Goal: Book appointment/travel/reservation

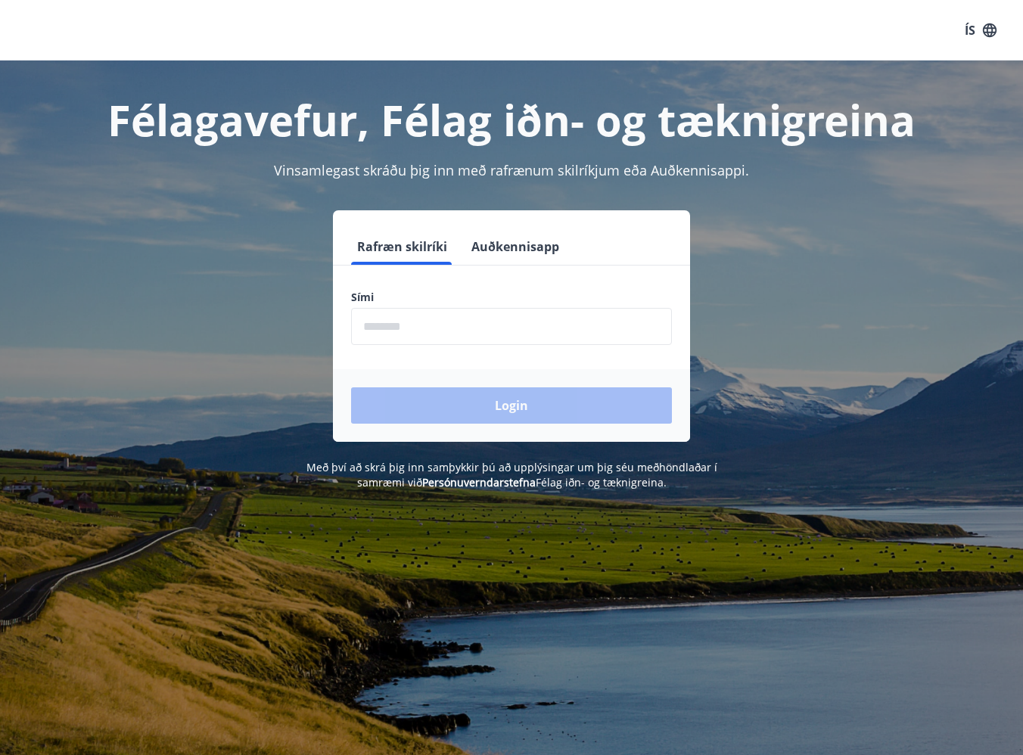
click at [388, 337] on input "phone" at bounding box center [511, 326] width 321 height 37
type input "********"
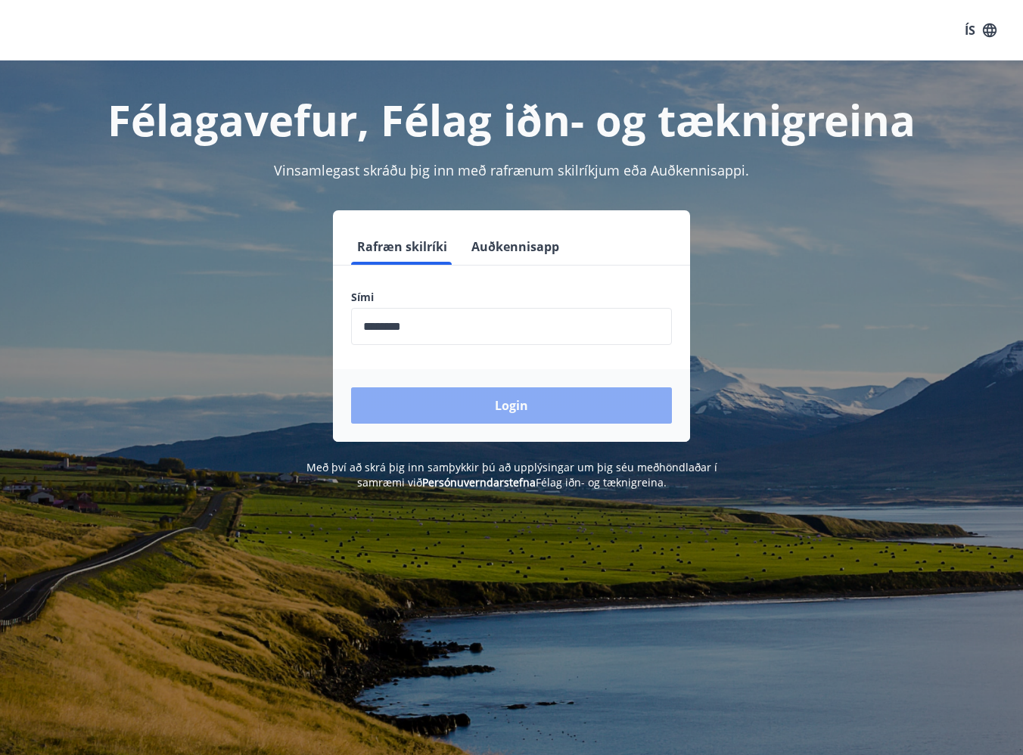
click at [485, 415] on button "Login" at bounding box center [511, 406] width 321 height 36
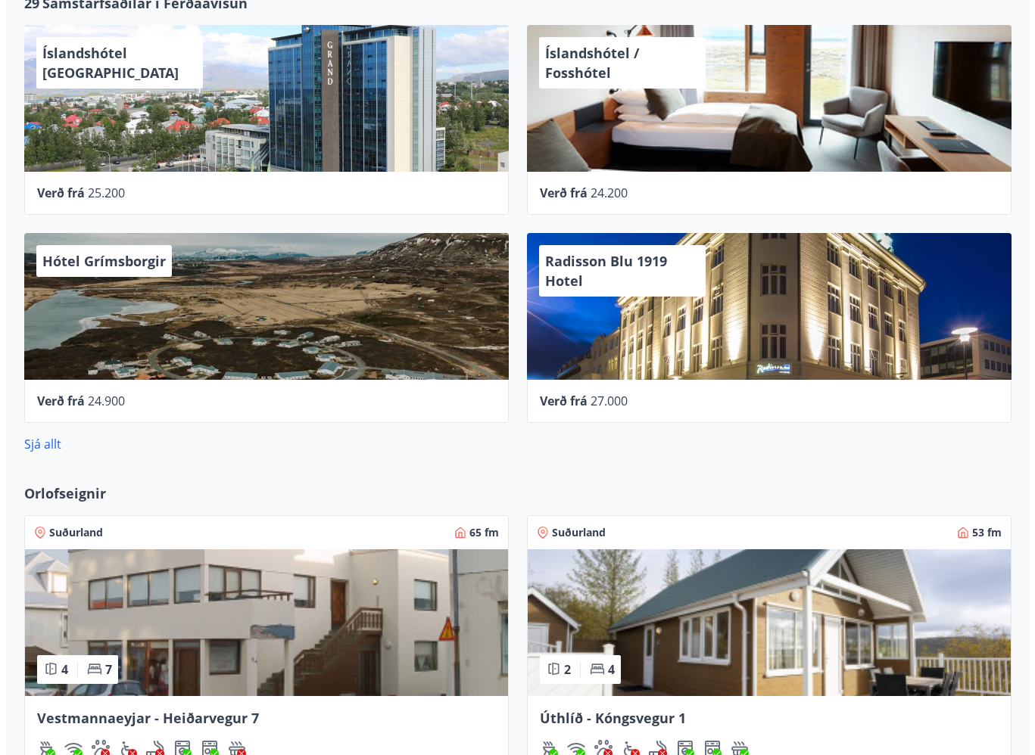
scroll to position [681, 0]
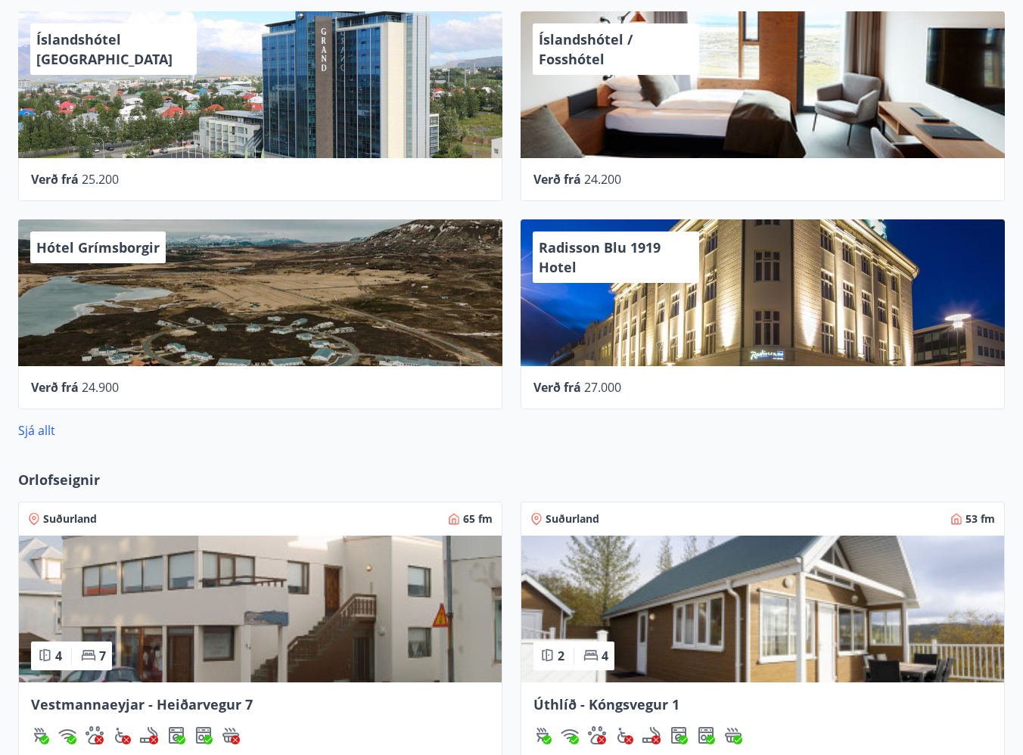
click at [548, 386] on span "Verð frá" at bounding box center [558, 387] width 48 height 17
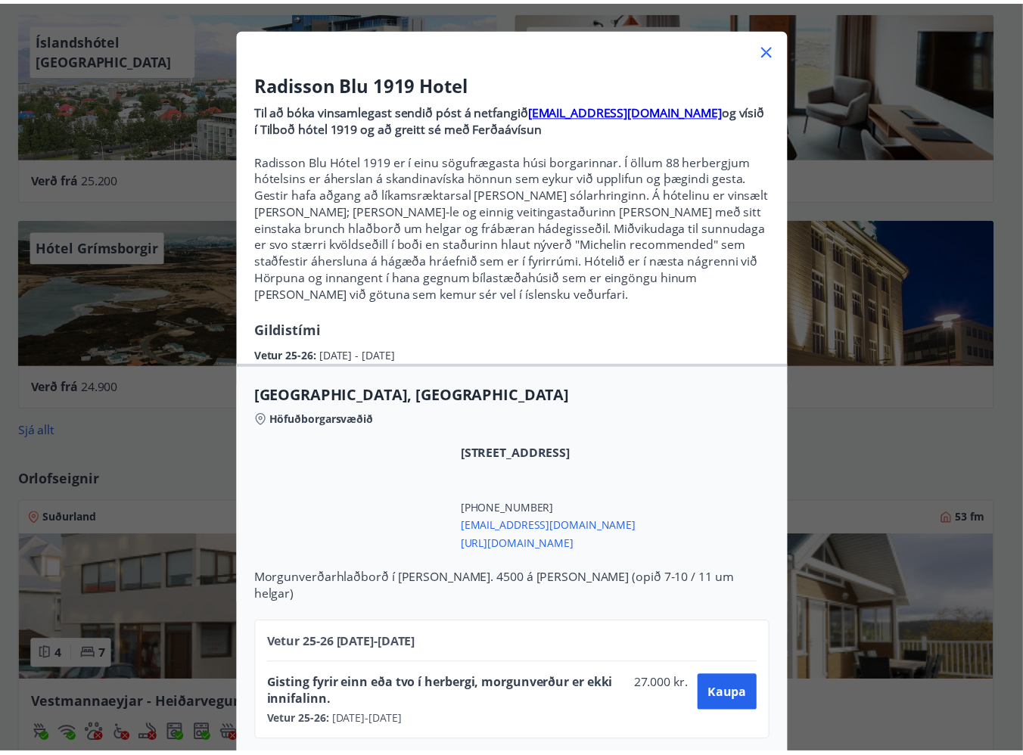
scroll to position [0, 0]
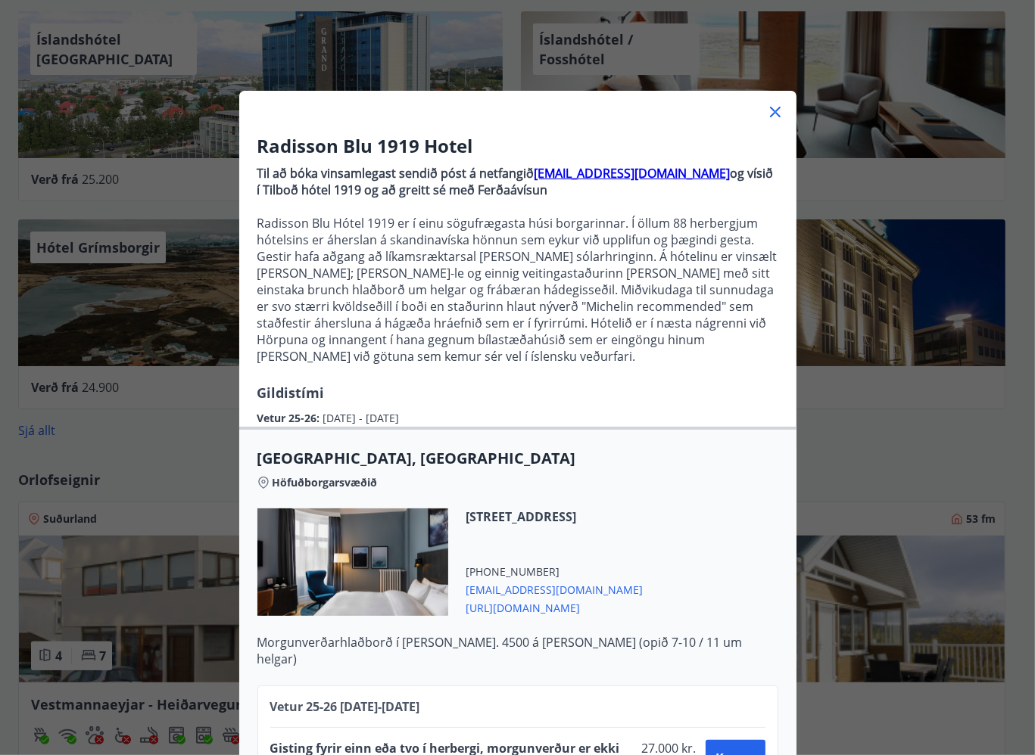
click at [766, 112] on icon at bounding box center [775, 112] width 18 height 18
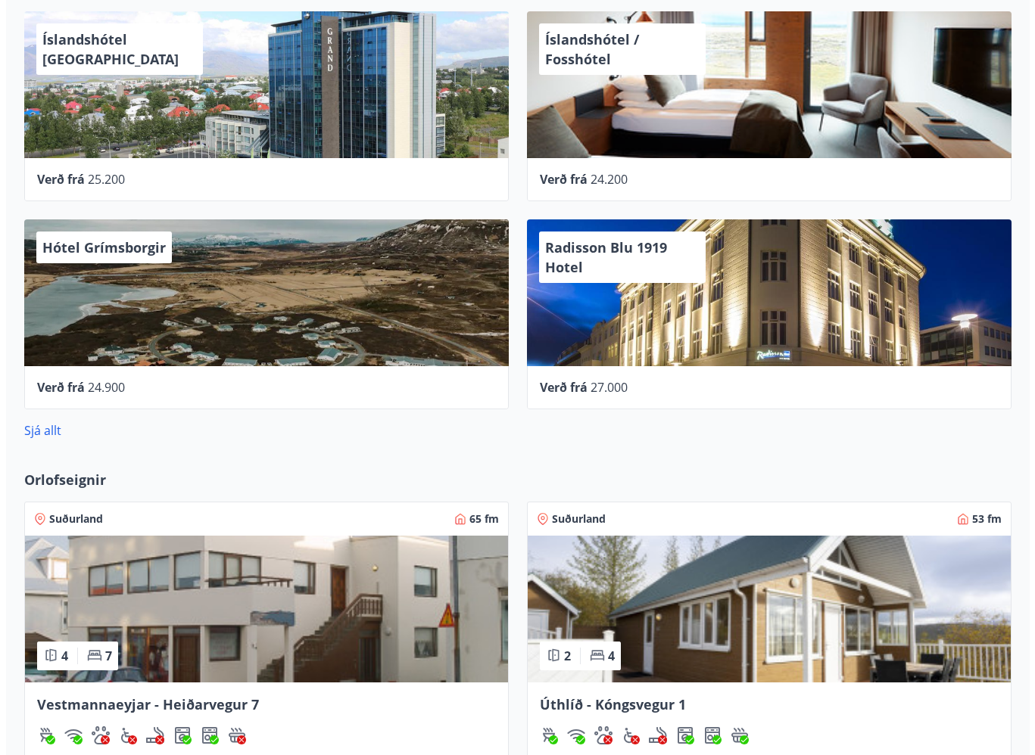
scroll to position [530, 0]
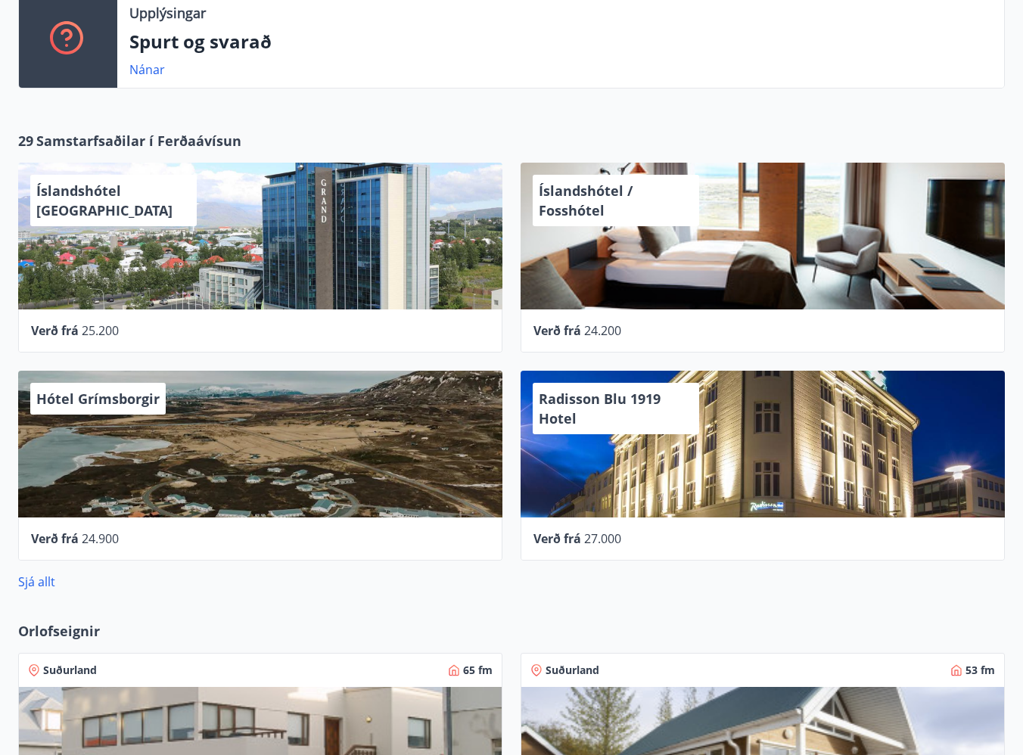
click at [571, 330] on span "Verð frá" at bounding box center [558, 330] width 48 height 17
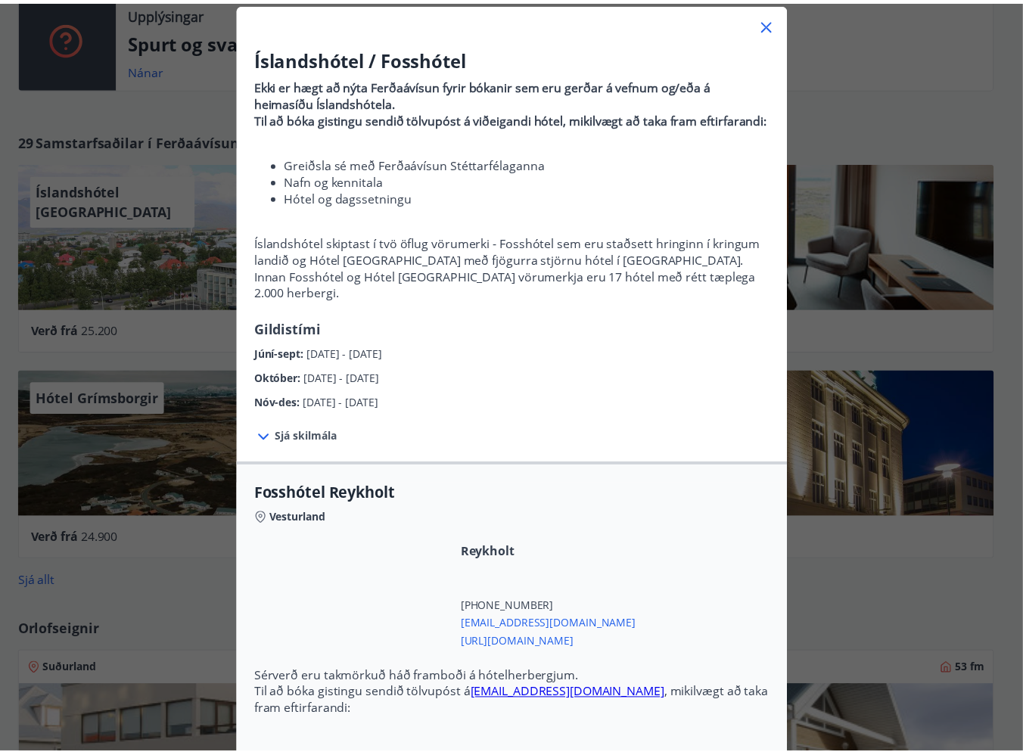
scroll to position [0, 0]
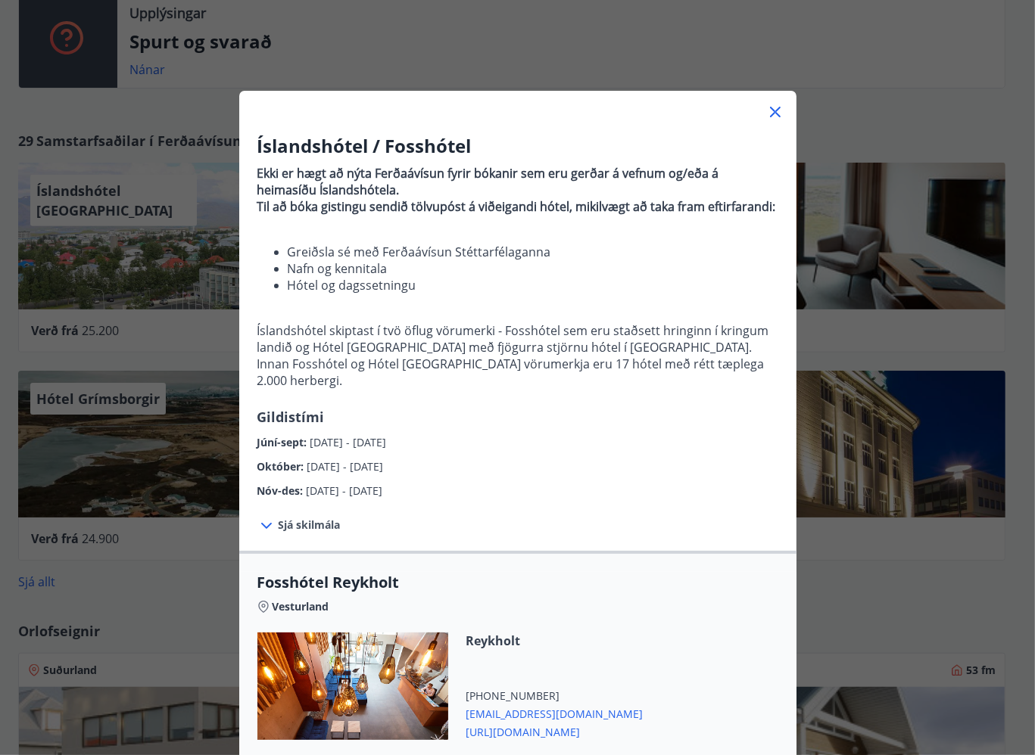
click at [772, 115] on icon at bounding box center [775, 112] width 11 height 11
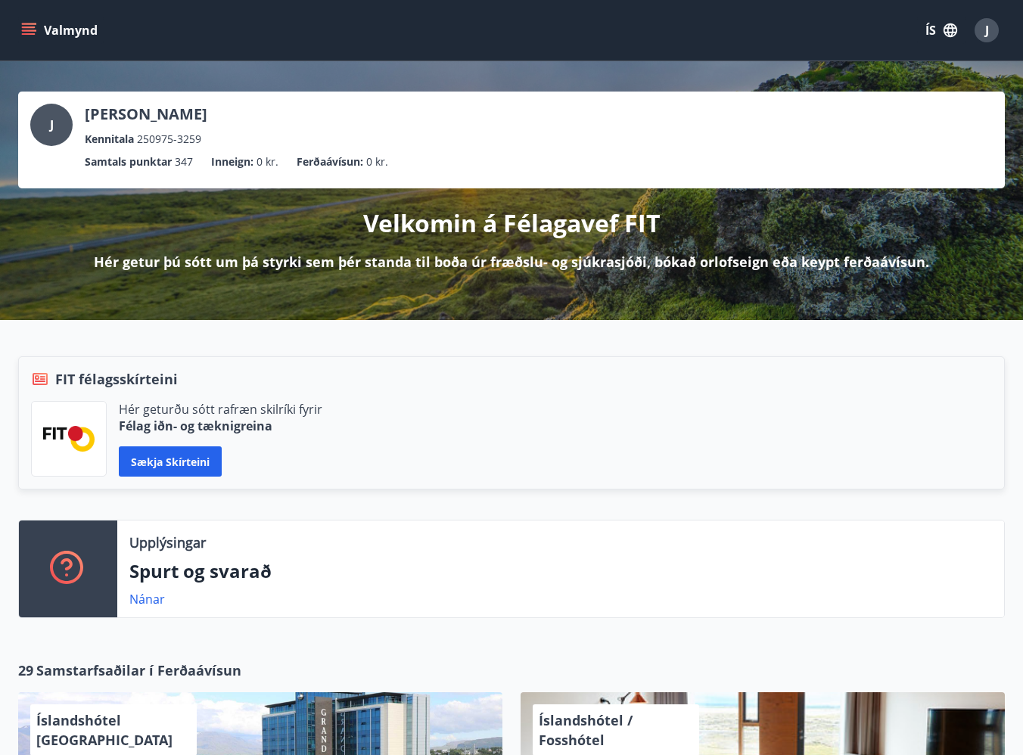
click at [30, 31] on icon "menu" at bounding box center [28, 30] width 15 height 15
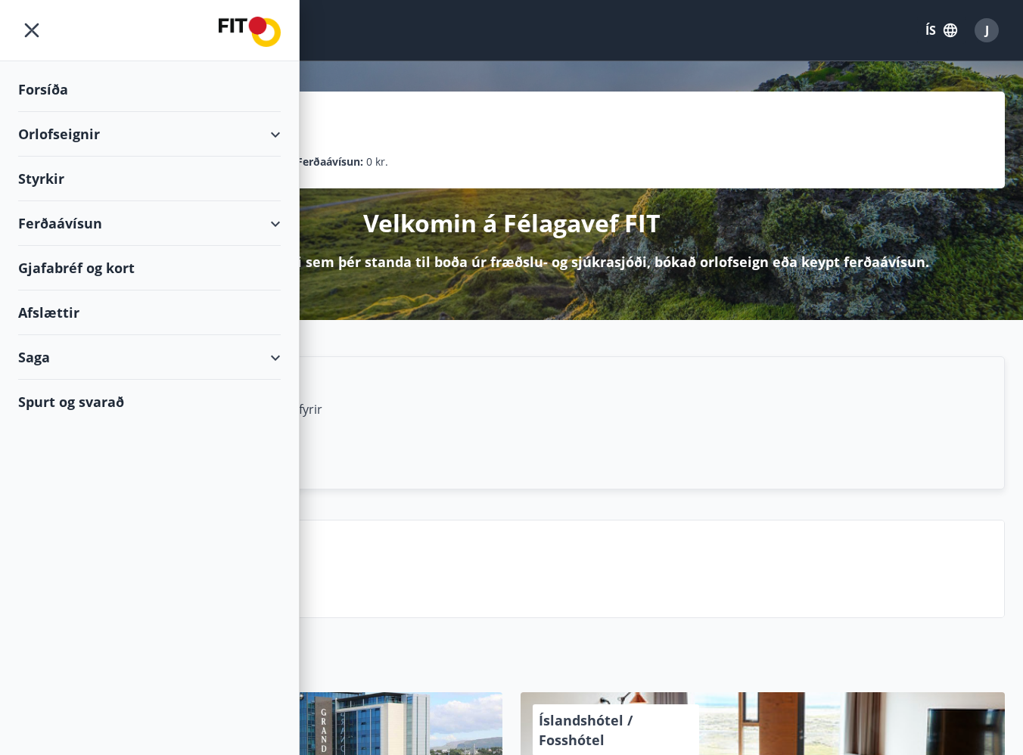
click at [271, 134] on div "Orlofseignir" at bounding box center [149, 134] width 263 height 45
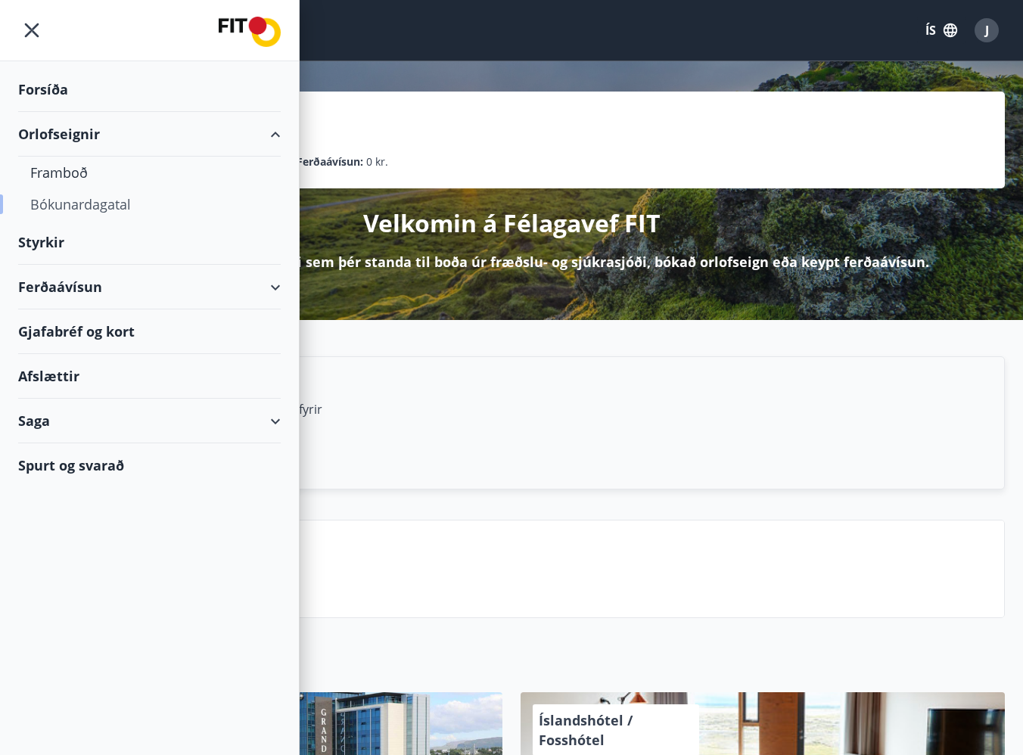
click at [54, 208] on div "Bókunardagatal" at bounding box center [149, 204] width 238 height 32
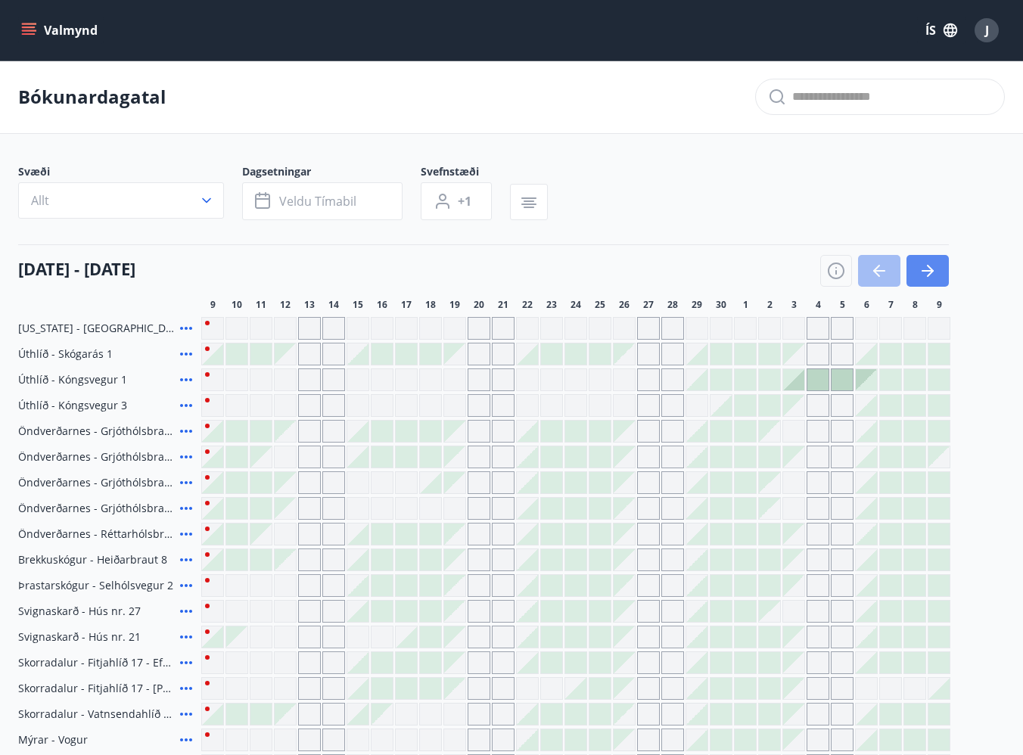
click at [929, 271] on icon "button" at bounding box center [928, 271] width 12 height 2
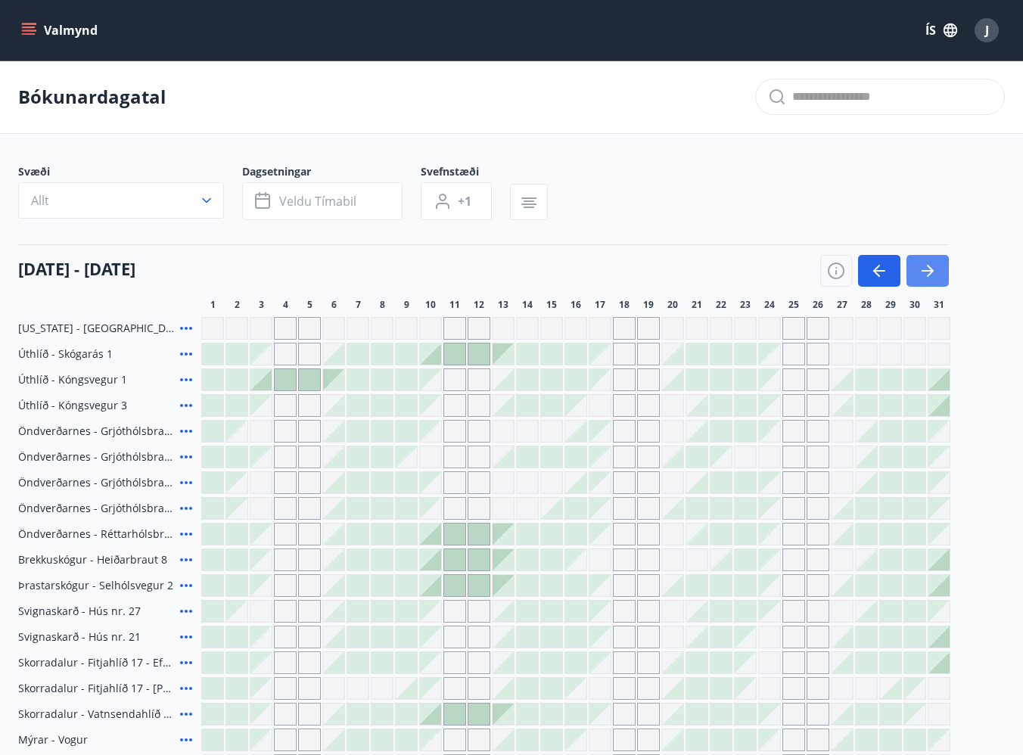
click at [929, 271] on icon "button" at bounding box center [928, 271] width 12 height 2
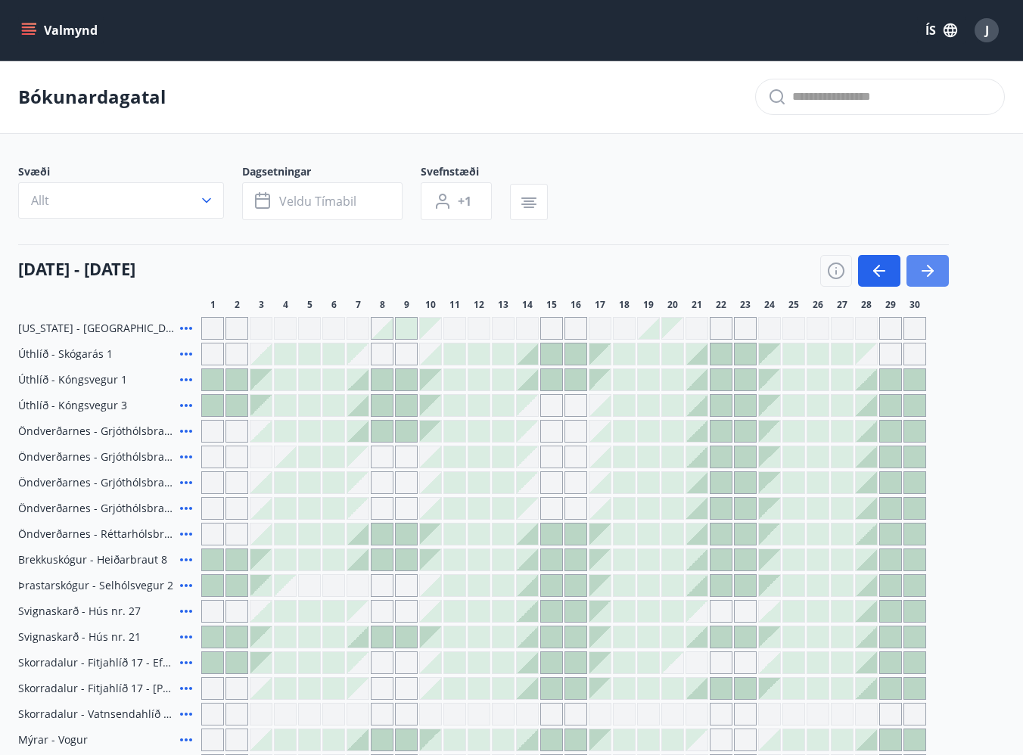
click at [929, 271] on icon "button" at bounding box center [928, 271] width 12 height 2
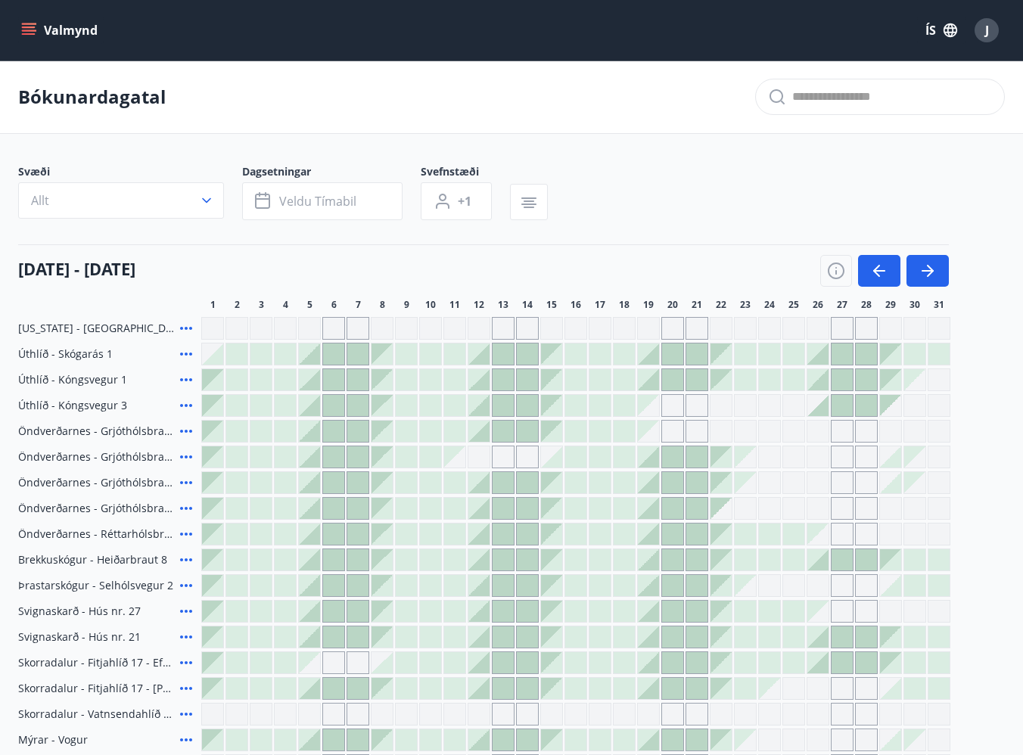
click at [452, 327] on div "Gráir dagar eru ekki bókanlegir" at bounding box center [455, 328] width 23 height 23
click at [882, 272] on icon "button" at bounding box center [879, 271] width 18 height 18
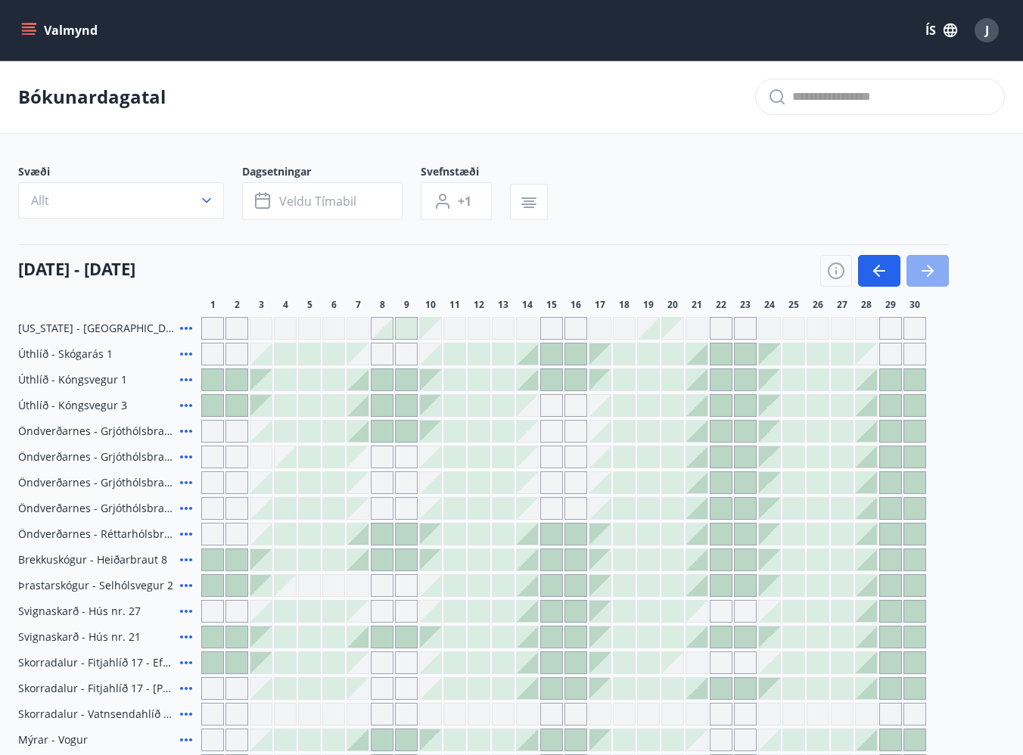
click at [937, 274] on button "button" at bounding box center [928, 271] width 42 height 32
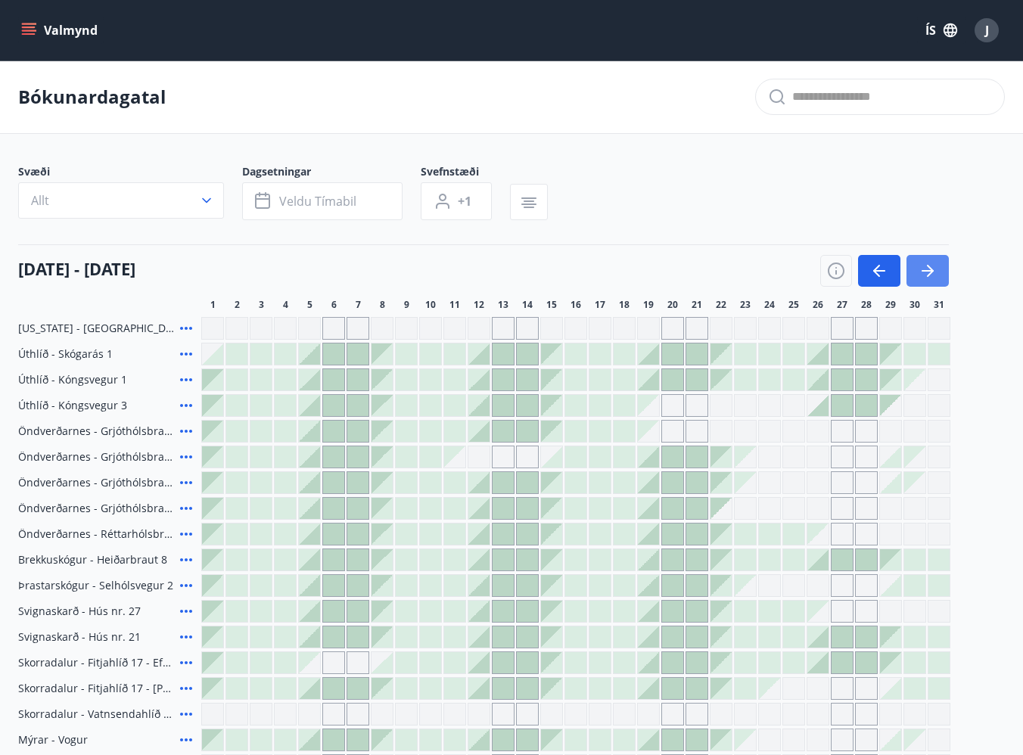
click at [935, 273] on icon "button" at bounding box center [928, 271] width 18 height 18
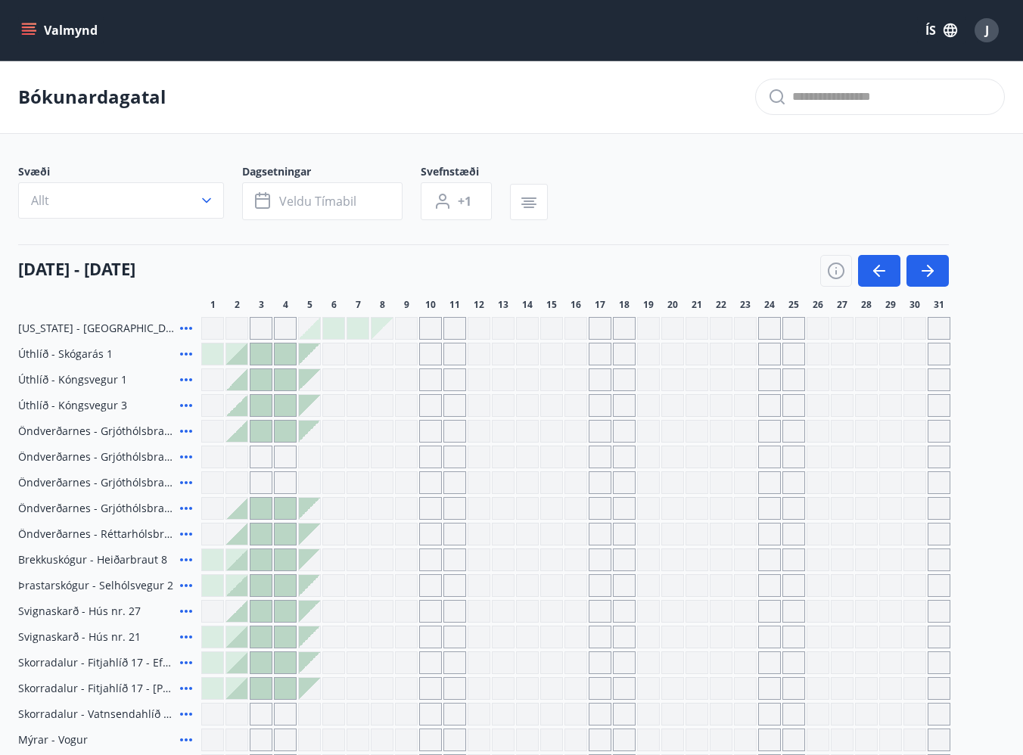
click at [185, 326] on icon at bounding box center [186, 328] width 18 height 18
click at [46, 325] on span "[US_STATE] - [GEOGRAPHIC_DATA]" at bounding box center [96, 328] width 156 height 15
click at [882, 267] on icon "button" at bounding box center [879, 271] width 18 height 18
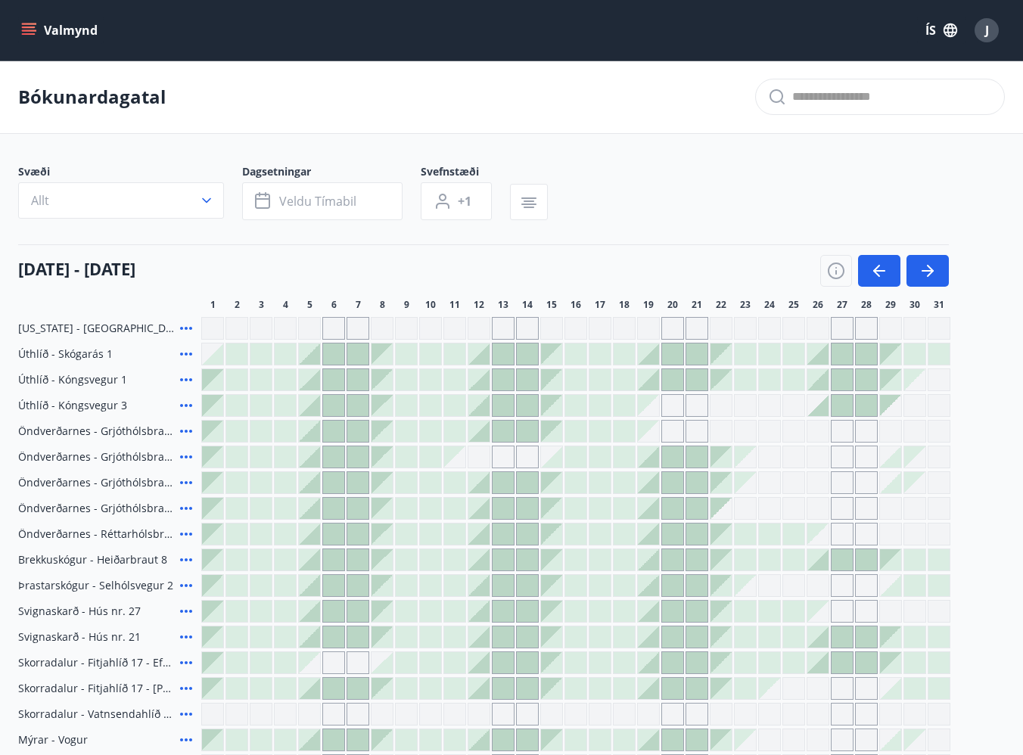
click at [674, 324] on div "Gráir dagar eru ekki bókanlegir" at bounding box center [672, 328] width 23 height 23
click at [698, 323] on div "Gráir dagar eru ekki bókanlegir" at bounding box center [697, 328] width 23 height 23
click at [884, 331] on div "Gráir dagar eru ekki bókanlegir" at bounding box center [890, 328] width 23 height 23
click at [834, 272] on div "Svæði Allt Dagsetningar Veldu tímabil Svefnstæði +1 [DATE] - [DATE] 1 2 3 4 5 6…" at bounding box center [511, 638] width 987 height 948
click at [31, 325] on span "[US_STATE] - [GEOGRAPHIC_DATA]" at bounding box center [96, 328] width 156 height 15
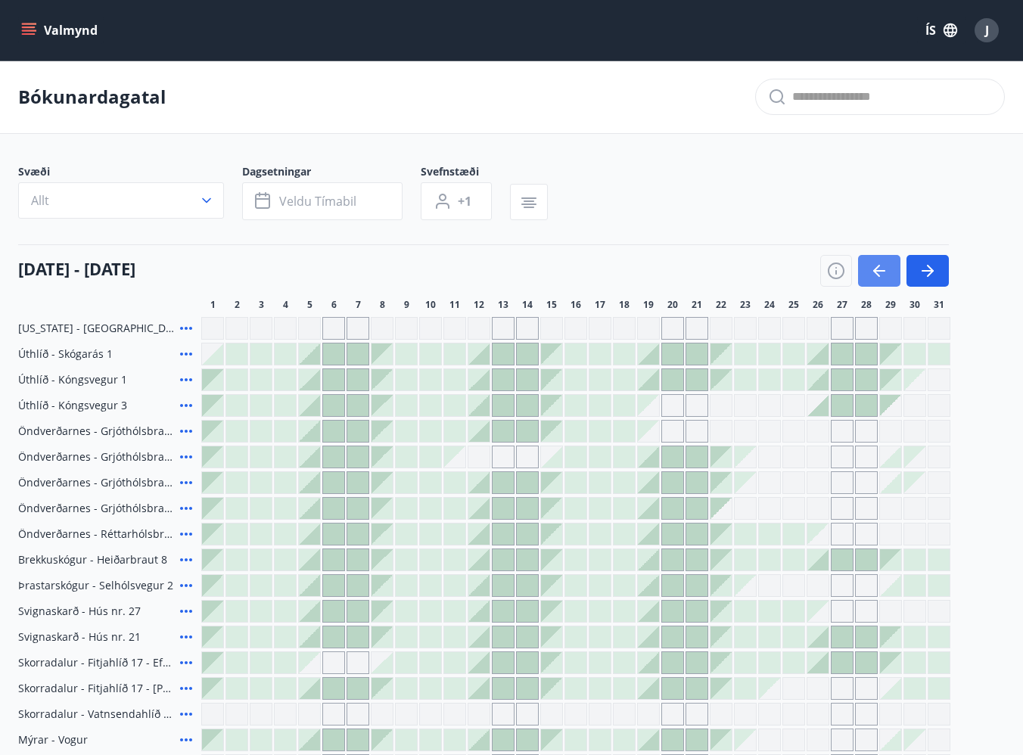
click at [31, 327] on span "[US_STATE] - [GEOGRAPHIC_DATA]" at bounding box center [96, 328] width 156 height 15
click at [879, 267] on icon "button" at bounding box center [879, 271] width 18 height 18
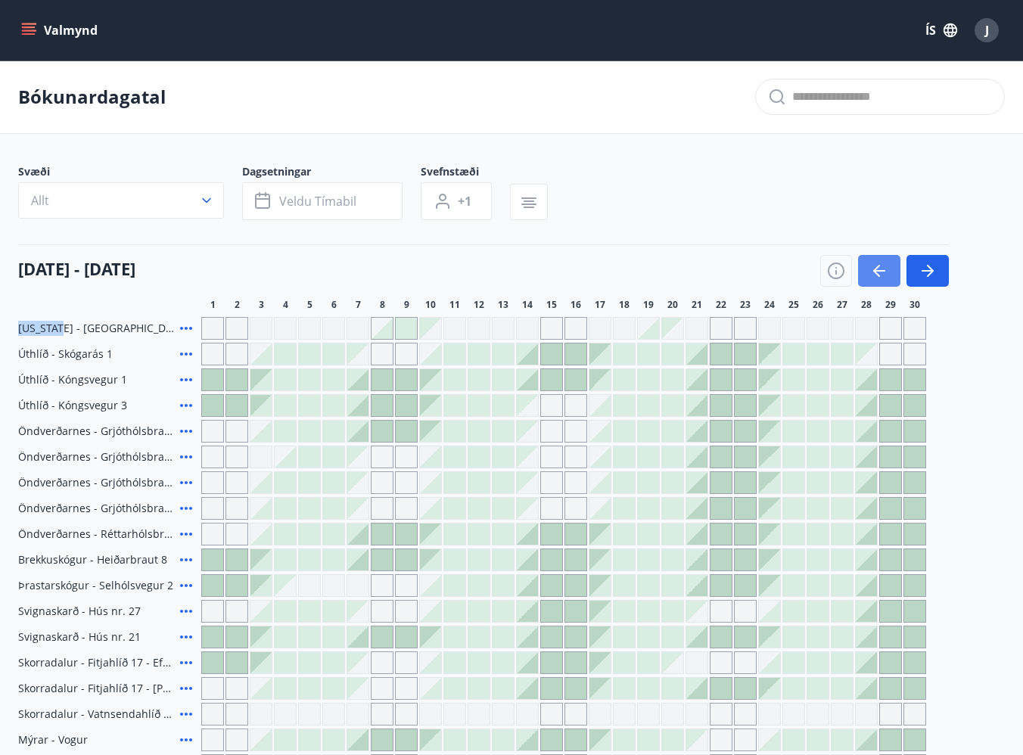
click at [885, 266] on icon "button" at bounding box center [879, 271] width 18 height 18
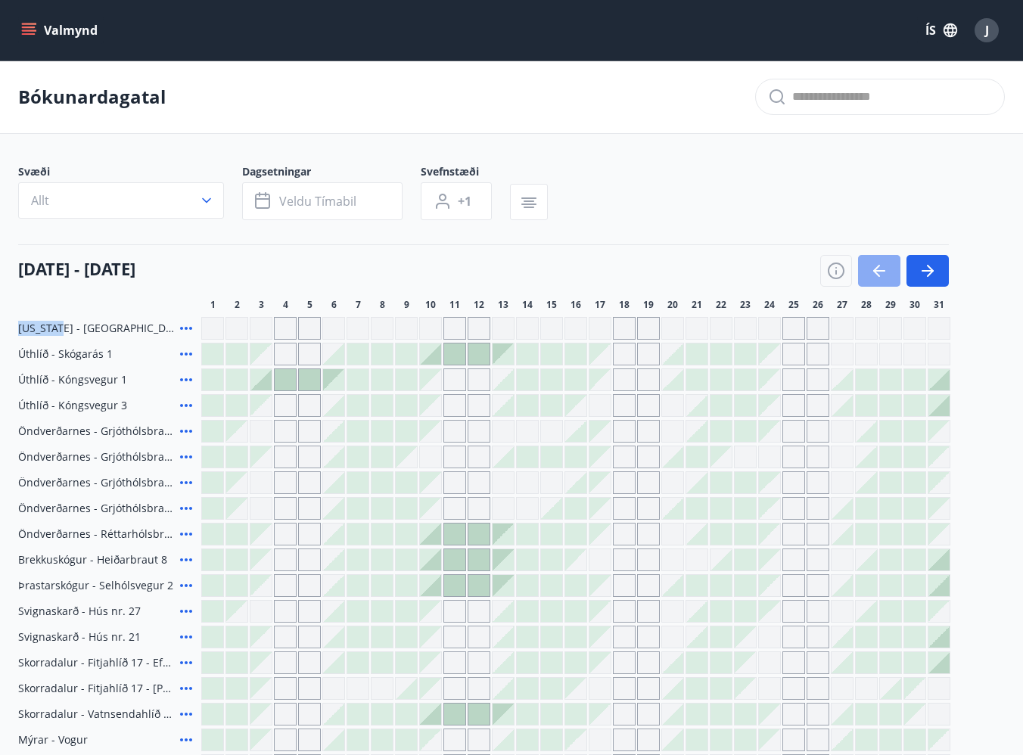
click at [885, 266] on icon "button" at bounding box center [879, 271] width 18 height 18
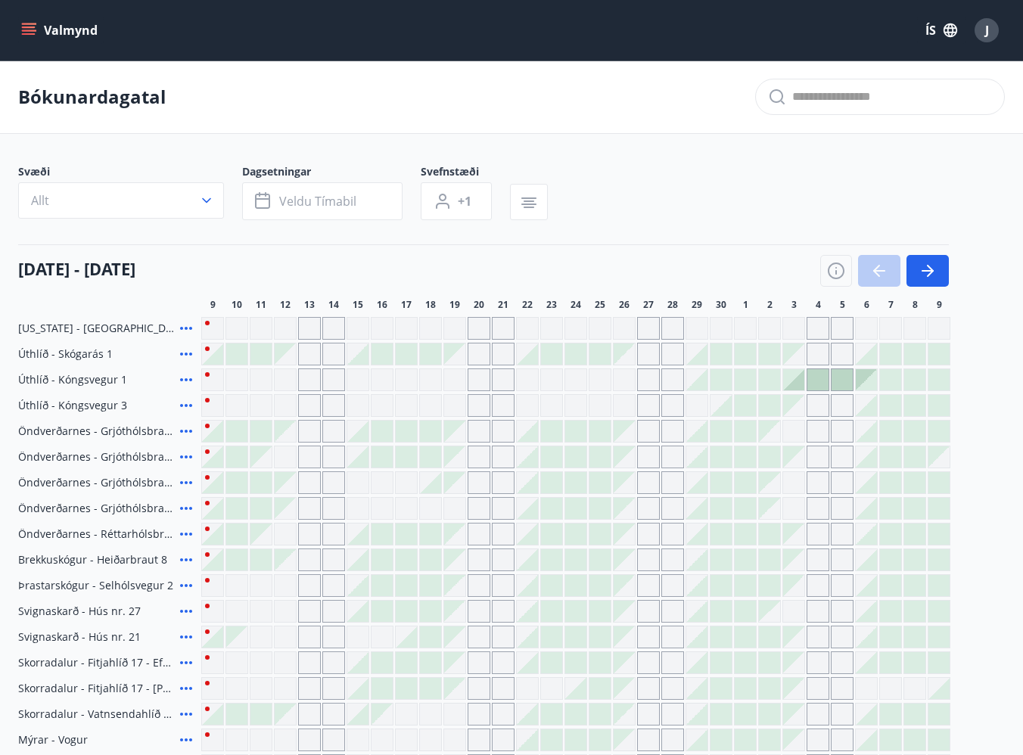
click at [885, 266] on div at bounding box center [884, 271] width 129 height 32
click at [256, 199] on icon "button" at bounding box center [262, 199] width 15 height 2
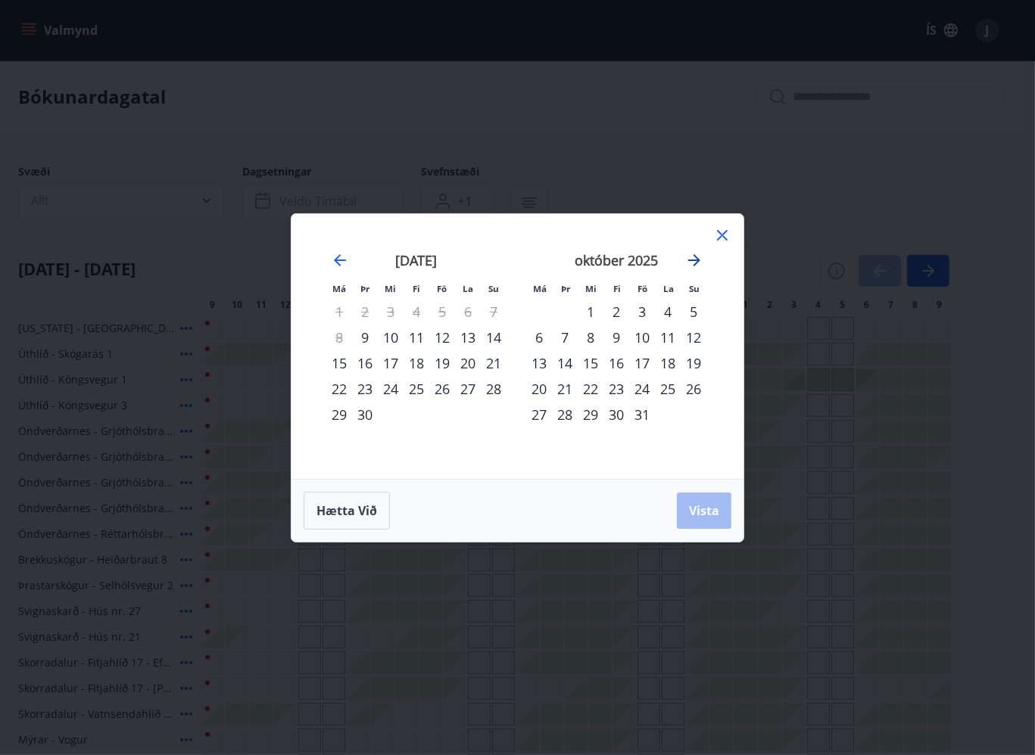
click at [695, 265] on icon "Move forward to switch to the next month." at bounding box center [694, 260] width 12 height 12
click at [542, 388] on div "22" at bounding box center [539, 389] width 26 height 26
click at [693, 260] on icon "Move forward to switch to the next month." at bounding box center [694, 260] width 12 height 12
click at [587, 335] on div "7" at bounding box center [590, 338] width 26 height 26
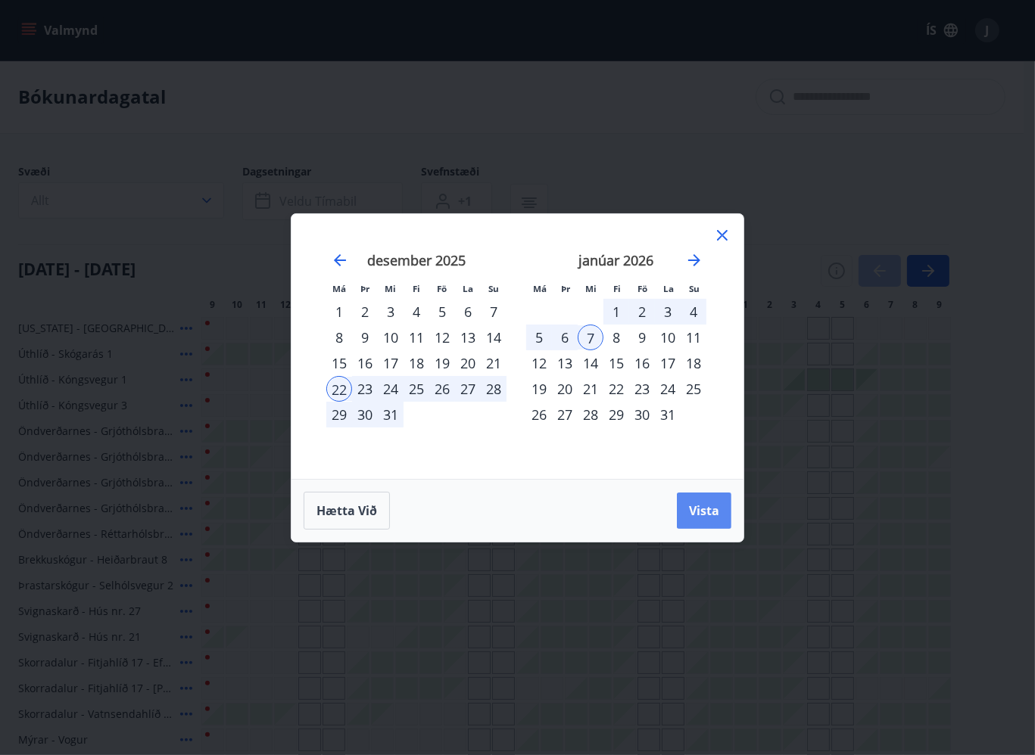
click at [692, 521] on button "Vista" at bounding box center [704, 511] width 54 height 36
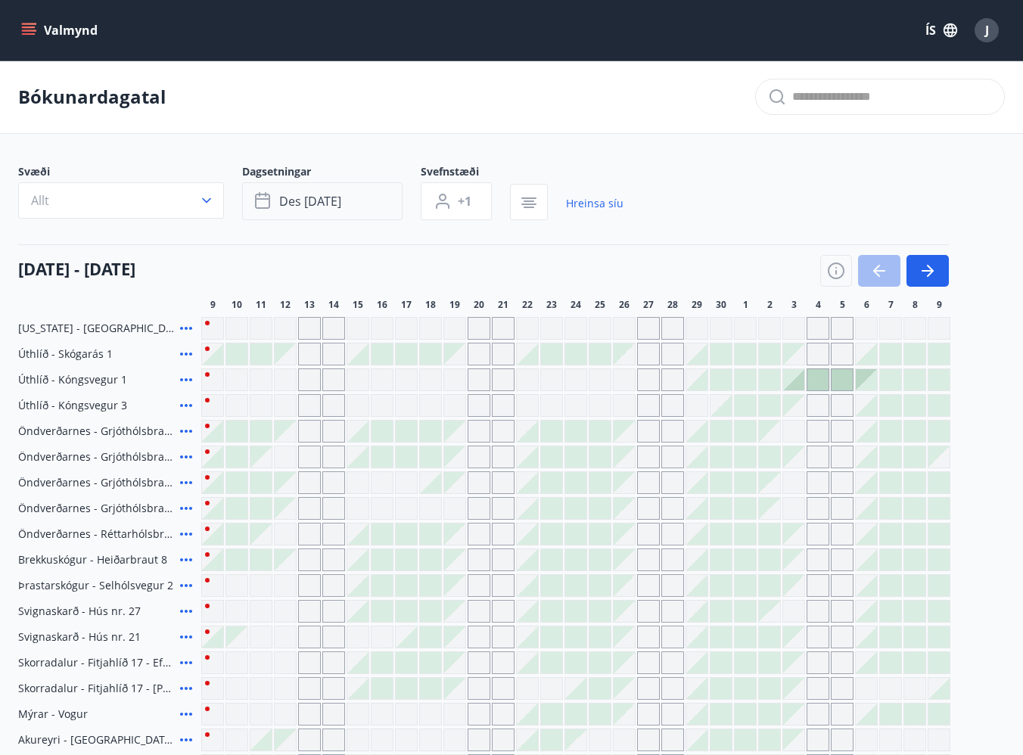
click at [341, 201] on span "des [DATE]" at bounding box center [310, 201] width 62 height 17
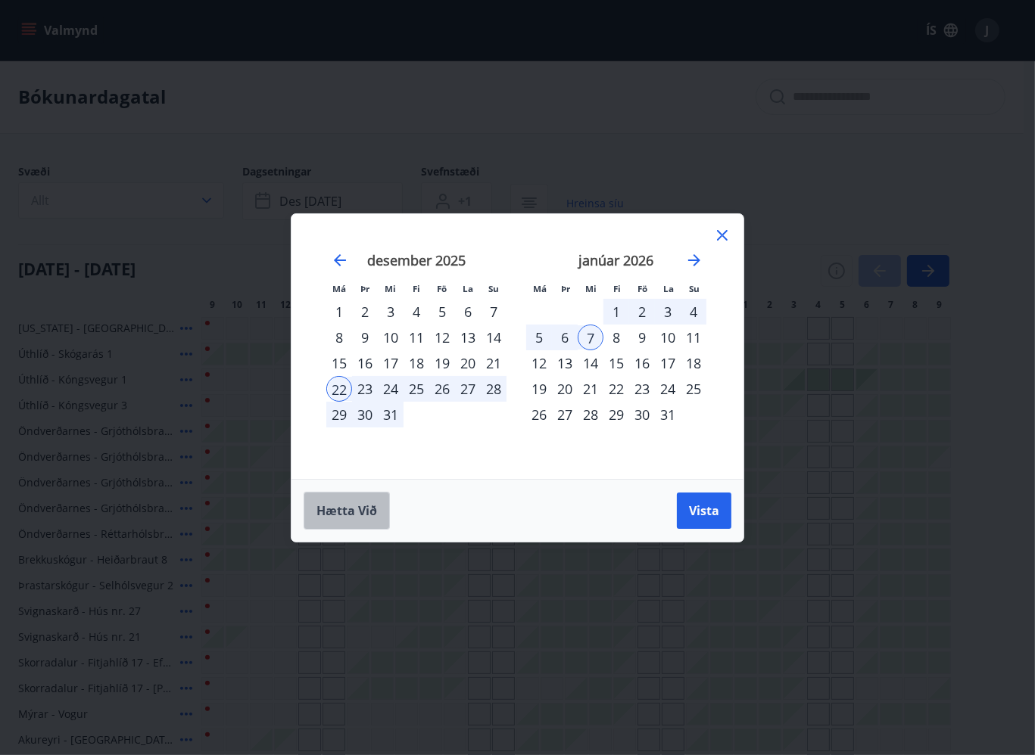
click at [338, 521] on button "Hætta við" at bounding box center [346, 511] width 86 height 38
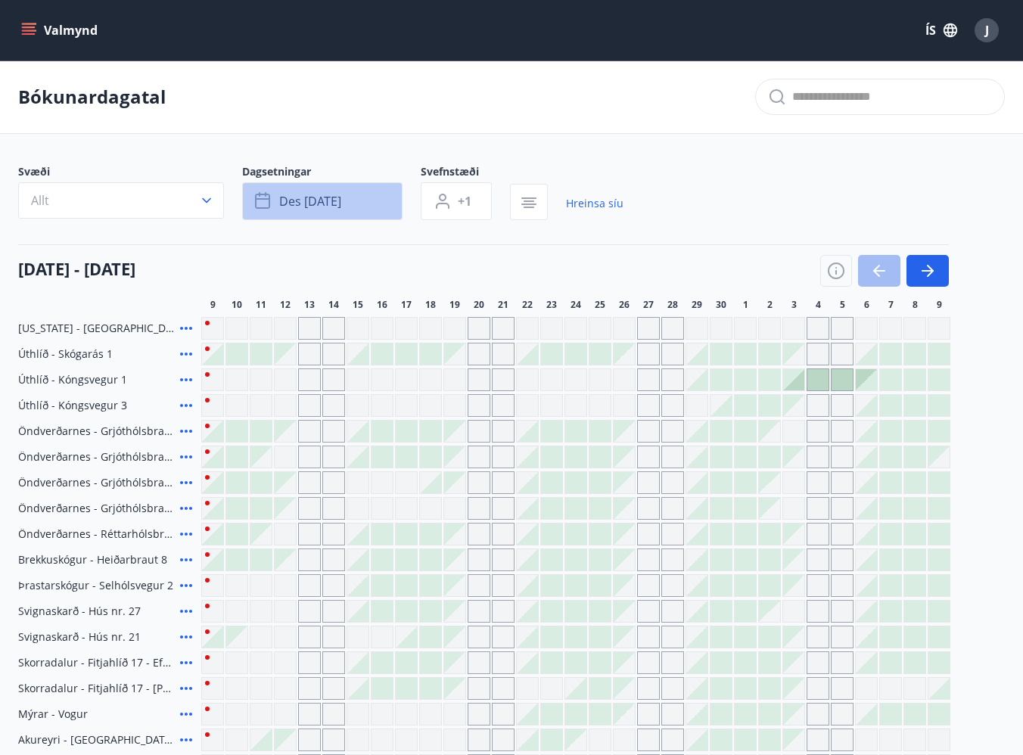
click at [326, 201] on span "des [DATE]" at bounding box center [310, 201] width 62 height 17
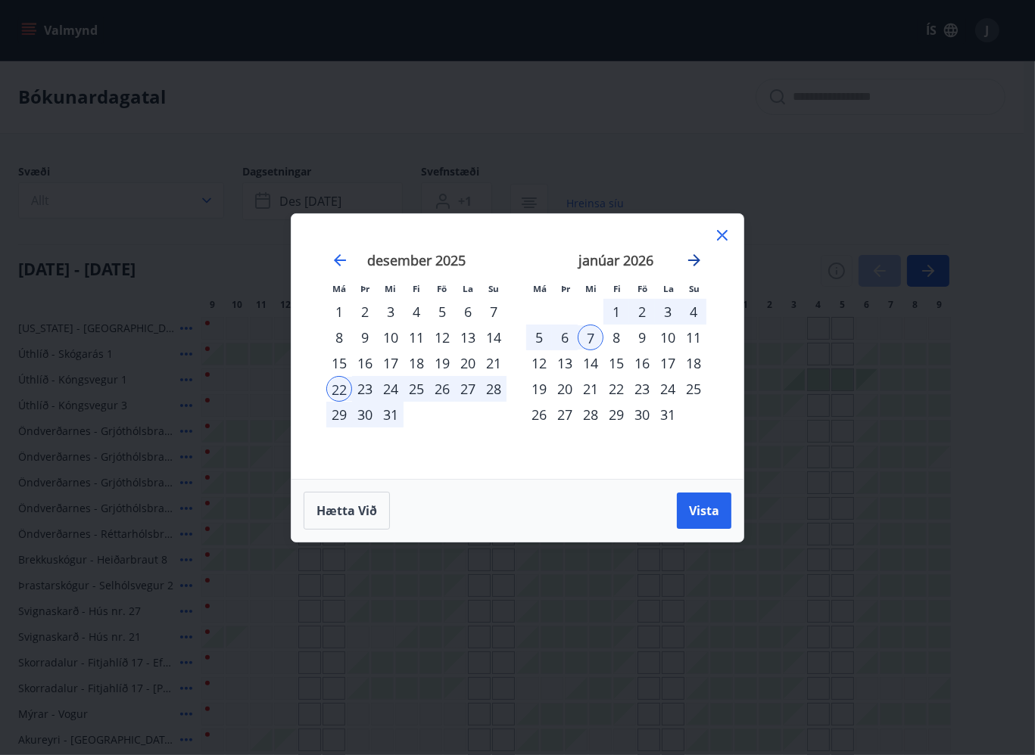
click at [693, 260] on icon "Move forward to switch to the next month." at bounding box center [694, 260] width 12 height 12
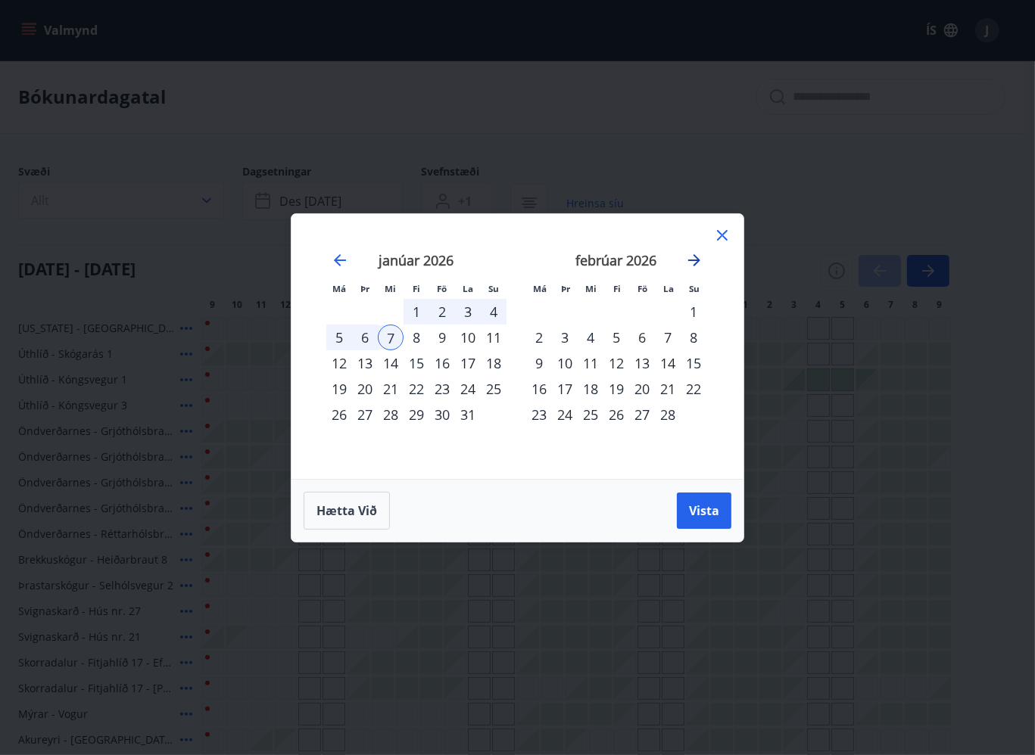
click at [693, 260] on icon "Move forward to switch to the next month." at bounding box center [694, 260] width 12 height 12
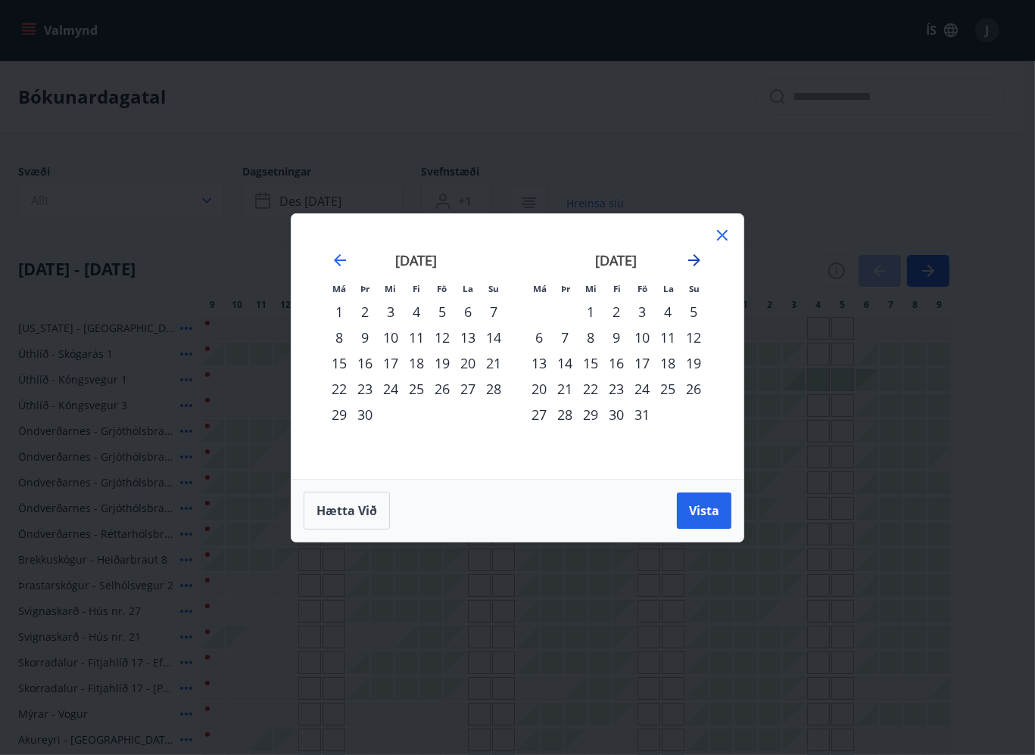
click at [693, 260] on icon "Move forward to switch to the next month." at bounding box center [694, 260] width 12 height 12
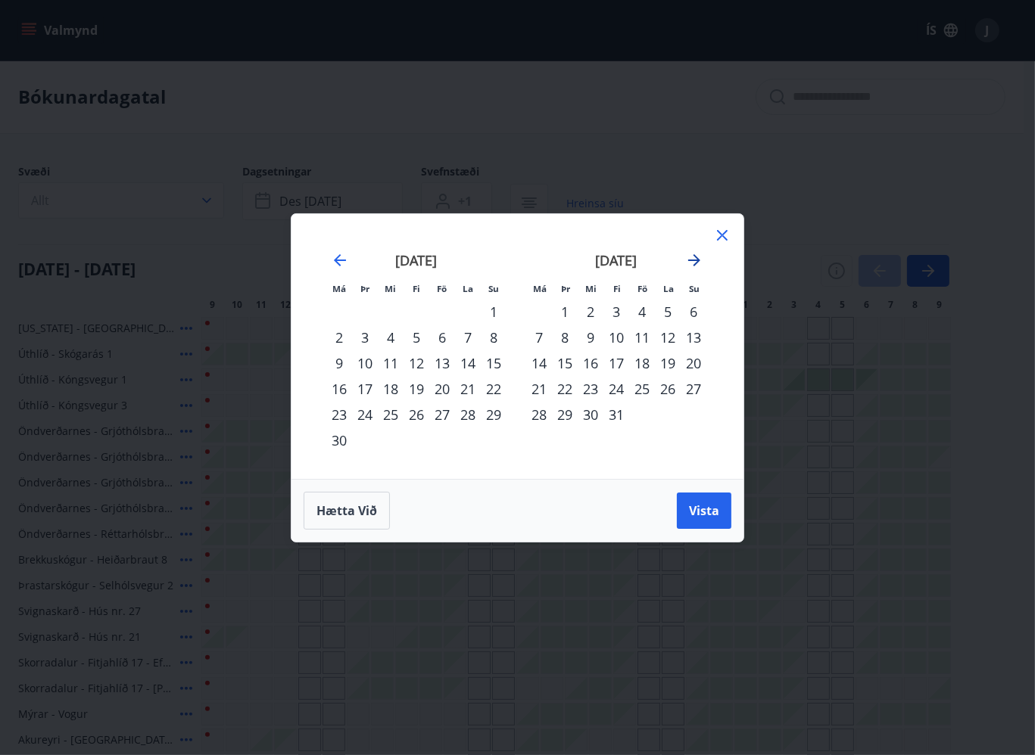
click at [693, 260] on icon "Move forward to switch to the next month." at bounding box center [694, 260] width 12 height 12
click at [339, 394] on div "21" at bounding box center [339, 389] width 26 height 26
click at [540, 335] on div "4" at bounding box center [539, 338] width 26 height 26
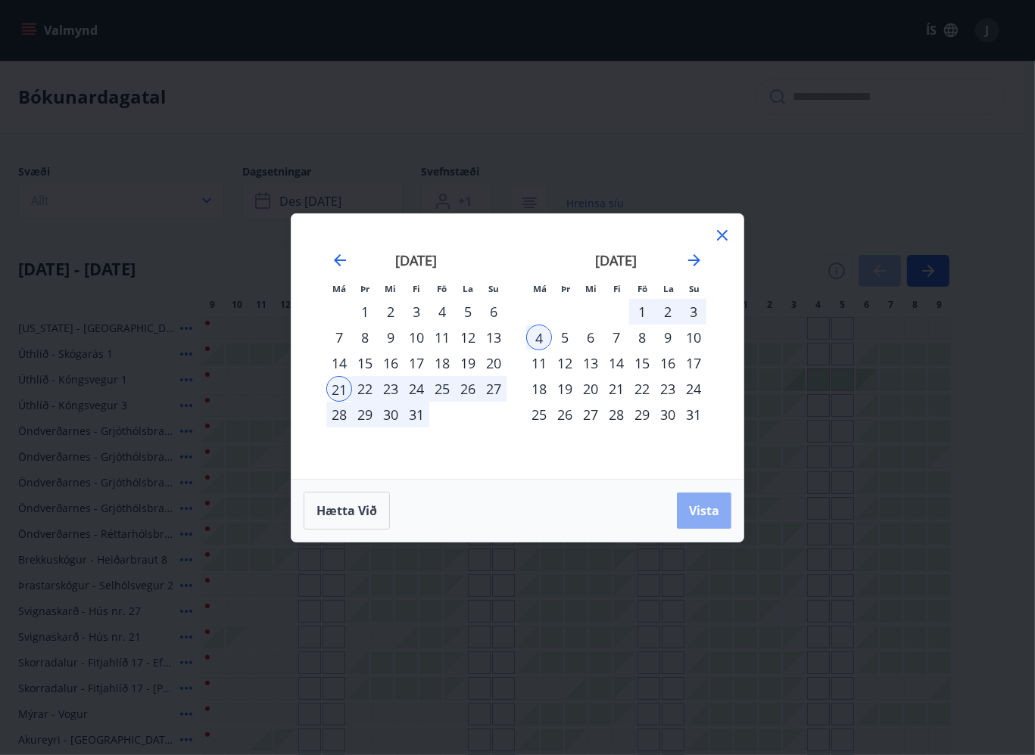
click at [702, 510] on span "Vista" at bounding box center [704, 511] width 30 height 17
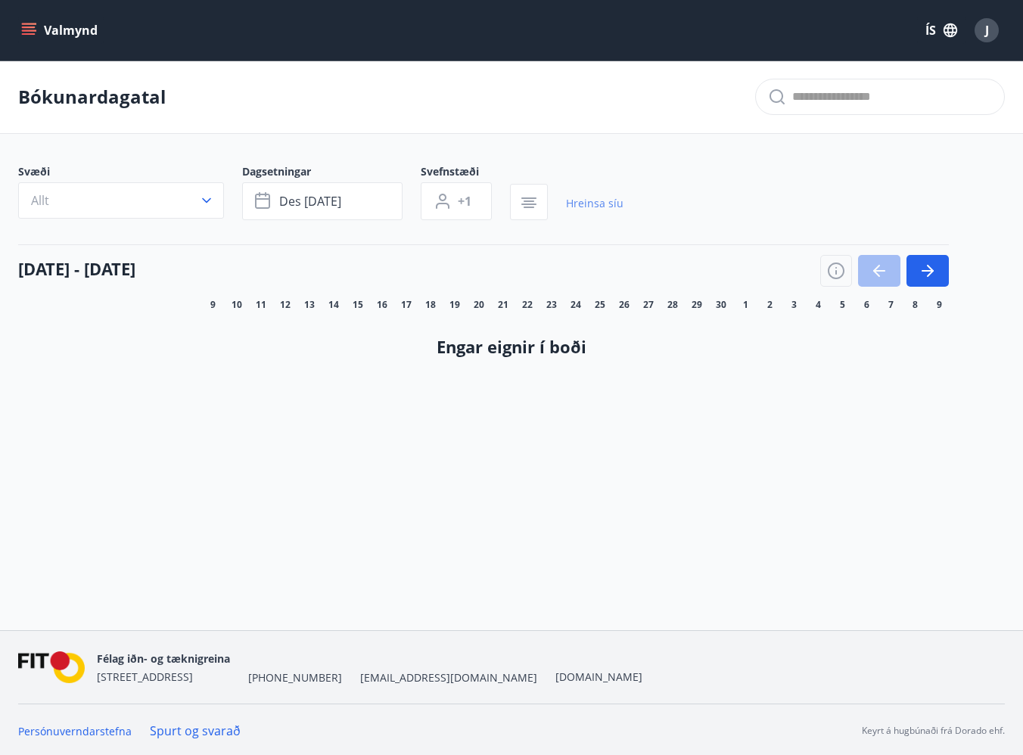
click at [586, 204] on link "Hreinsa síu" at bounding box center [595, 203] width 58 height 33
click at [340, 199] on span "des [DATE]" at bounding box center [310, 201] width 62 height 17
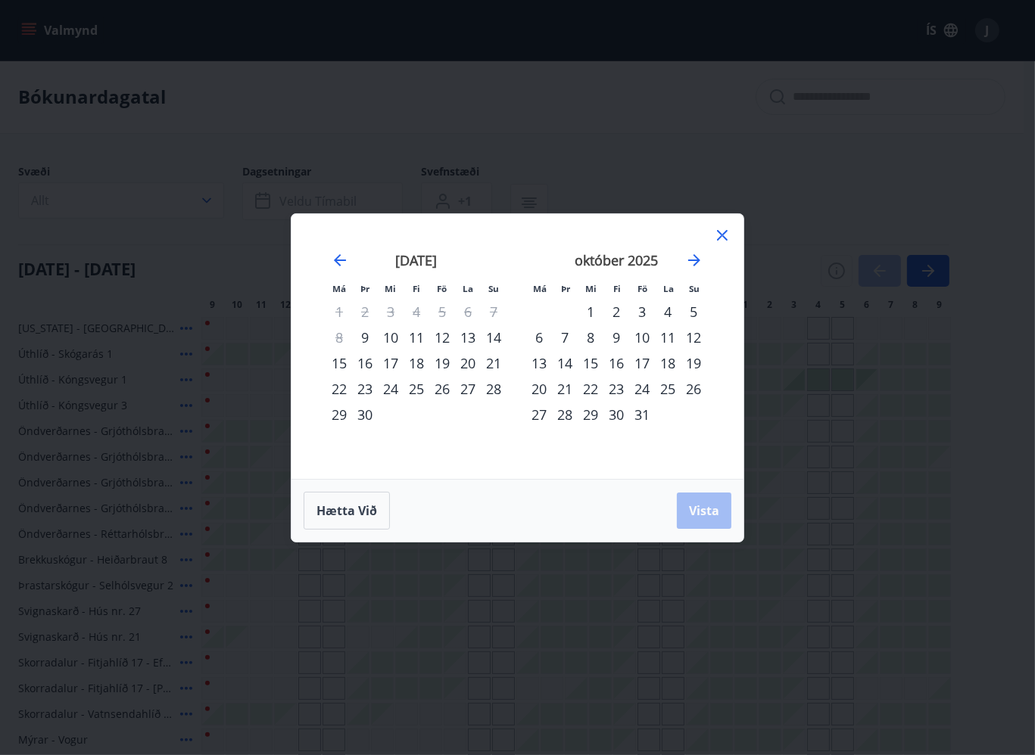
click at [723, 240] on icon at bounding box center [722, 235] width 18 height 18
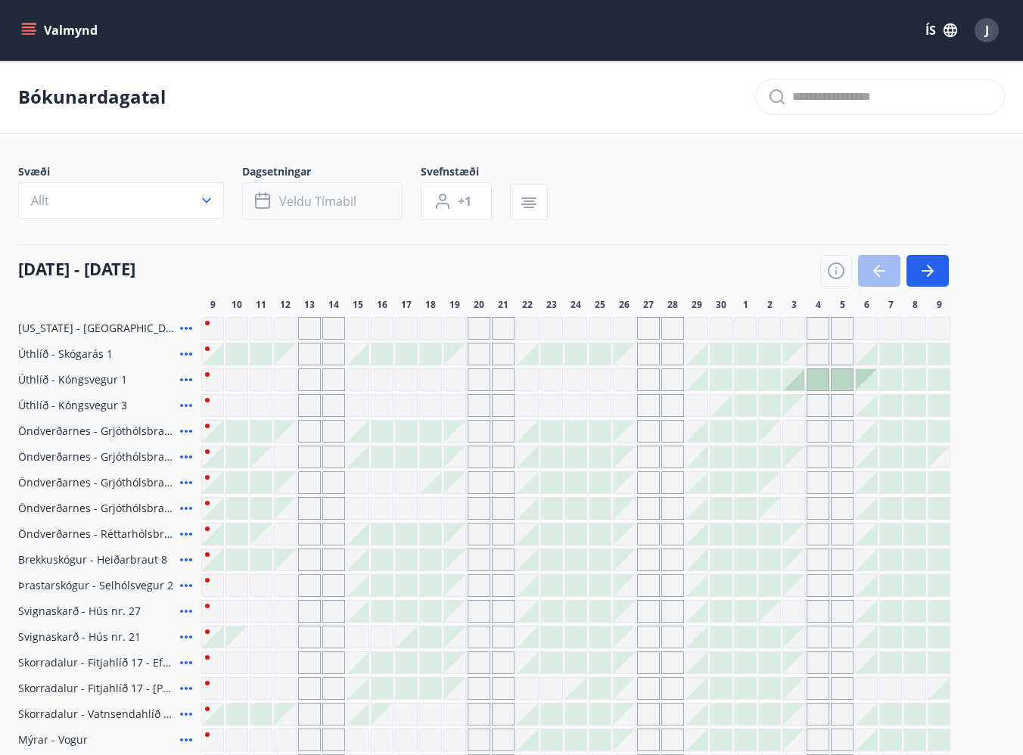
click at [324, 198] on span "Veldu tímabil" at bounding box center [317, 201] width 77 height 17
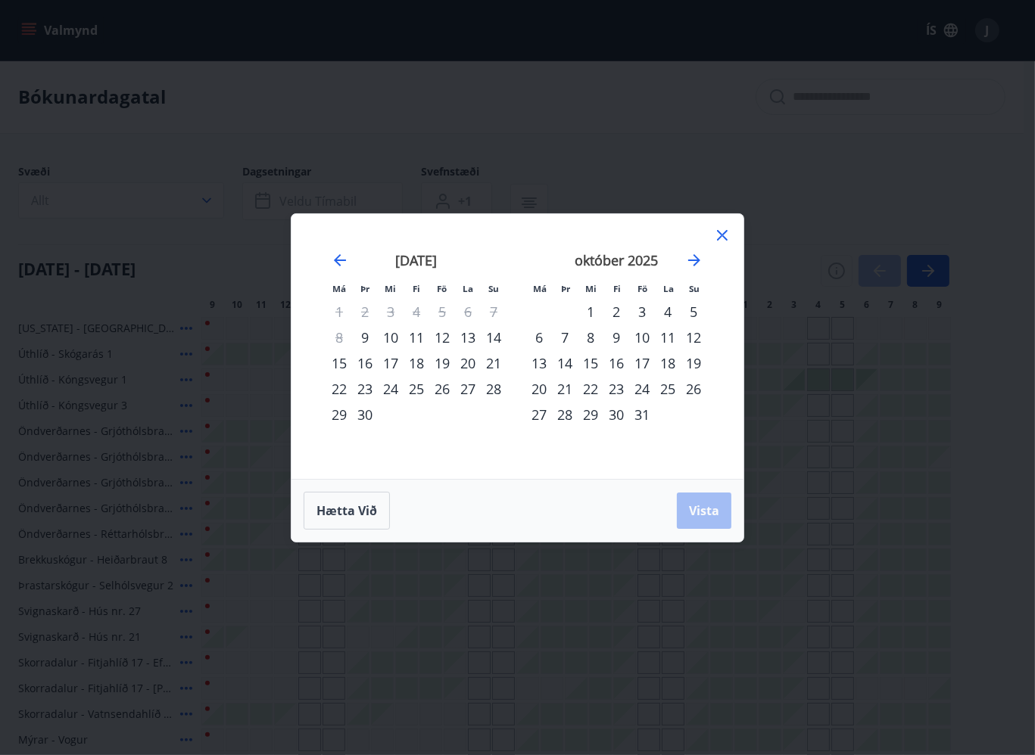
click at [724, 232] on icon at bounding box center [722, 235] width 11 height 11
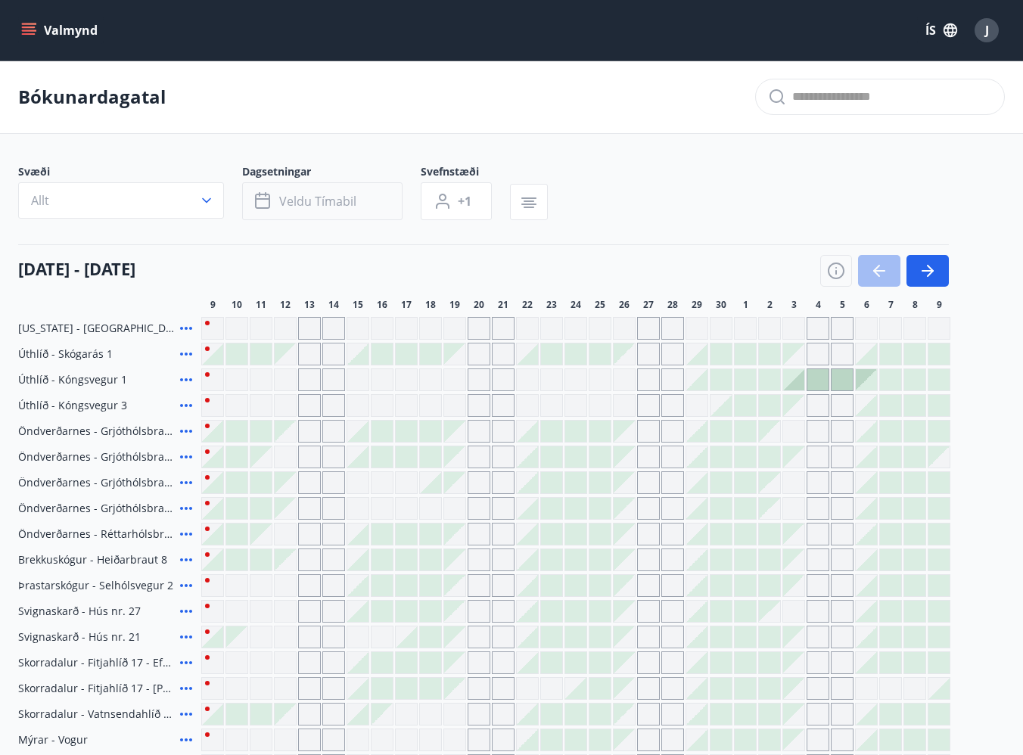
click at [342, 197] on span "Veldu tímabil" at bounding box center [317, 201] width 77 height 17
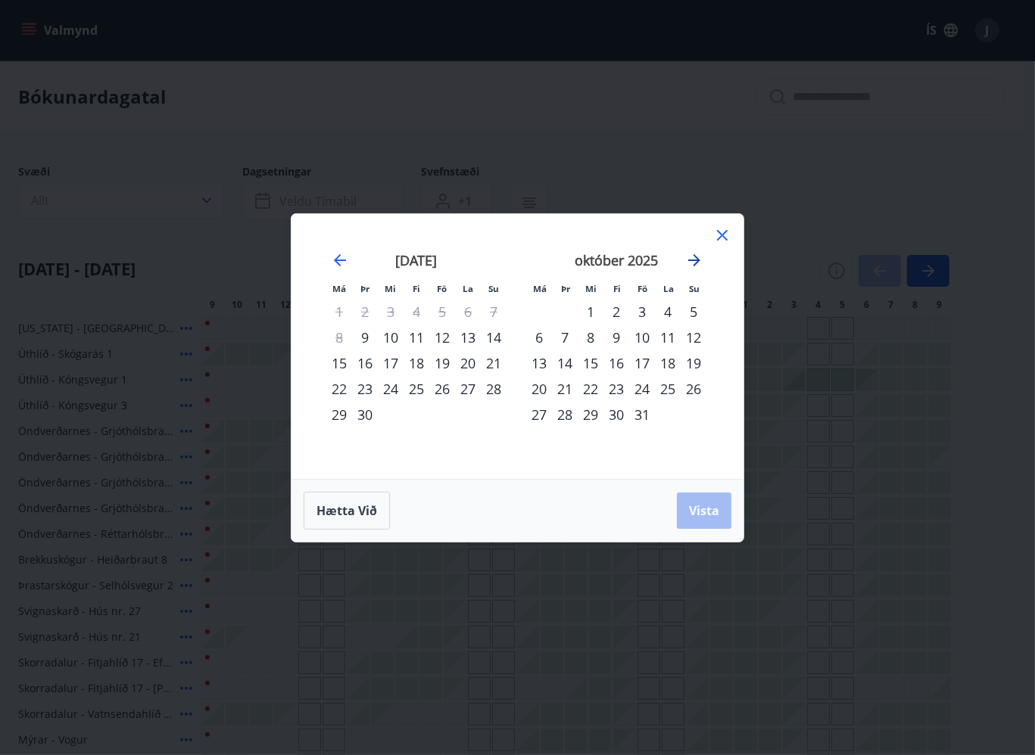
click at [697, 264] on icon "Move forward to switch to the next month." at bounding box center [694, 260] width 18 height 18
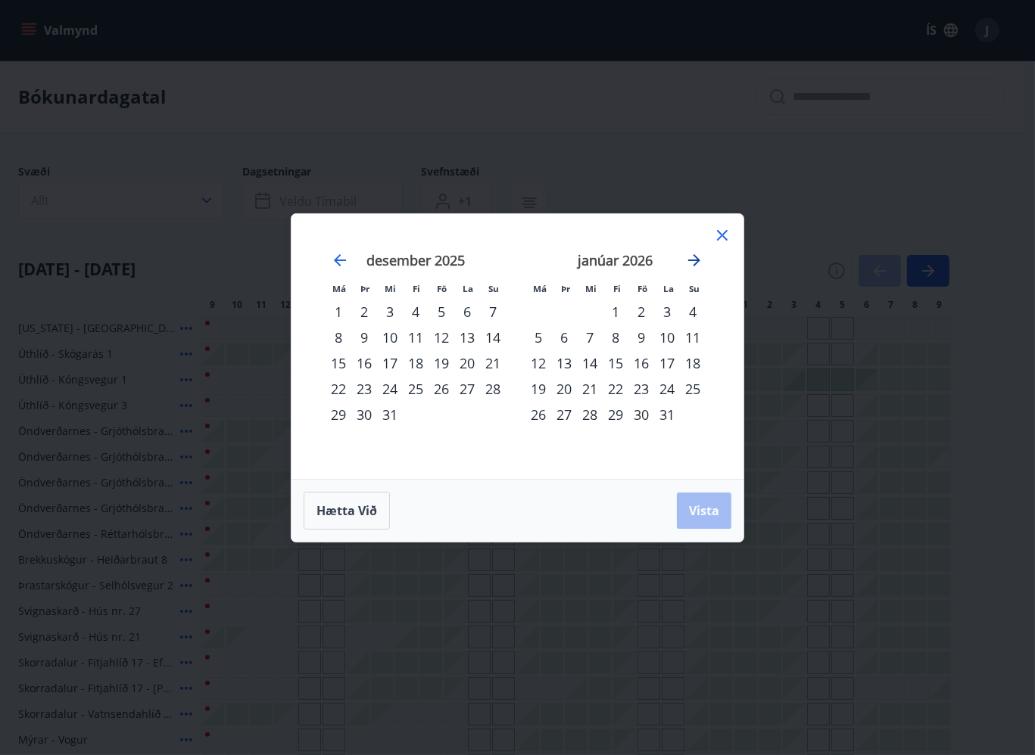
click at [697, 264] on icon "Move forward to switch to the next month." at bounding box center [694, 260] width 18 height 18
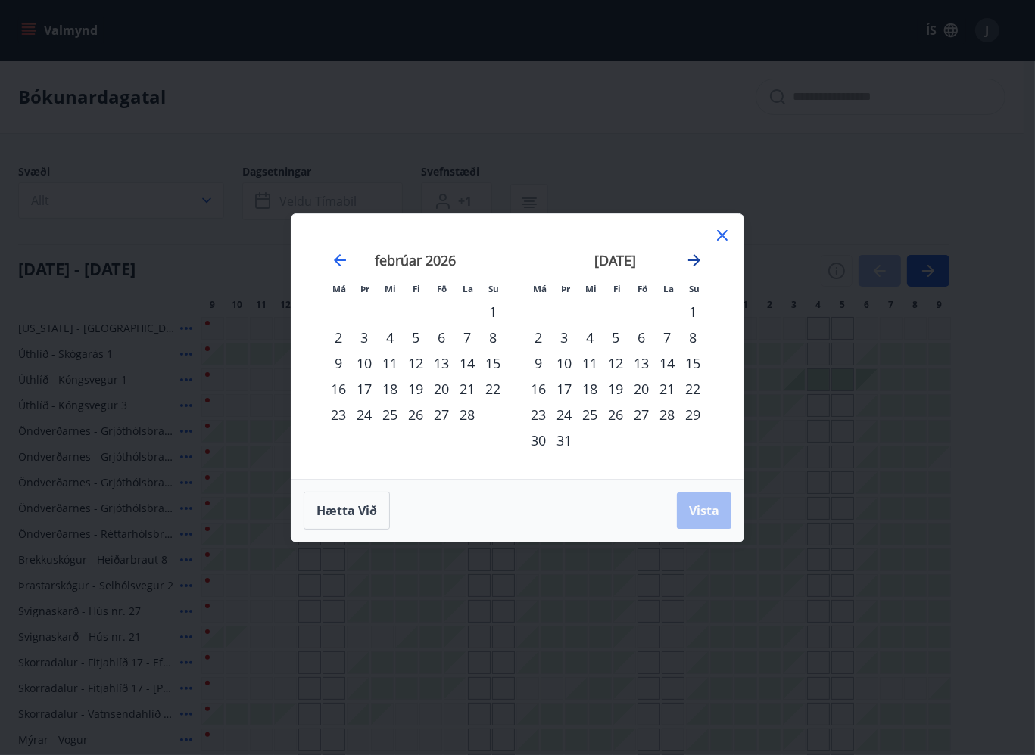
click at [696, 262] on icon "Move forward to switch to the next month." at bounding box center [694, 260] width 12 height 12
click at [336, 258] on icon "Move backward to switch to the previous month." at bounding box center [340, 260] width 12 height 12
click at [702, 256] on icon "Move forward to switch to the next month." at bounding box center [694, 260] width 18 height 18
click at [693, 259] on icon "Move forward to switch to the next month." at bounding box center [694, 260] width 18 height 18
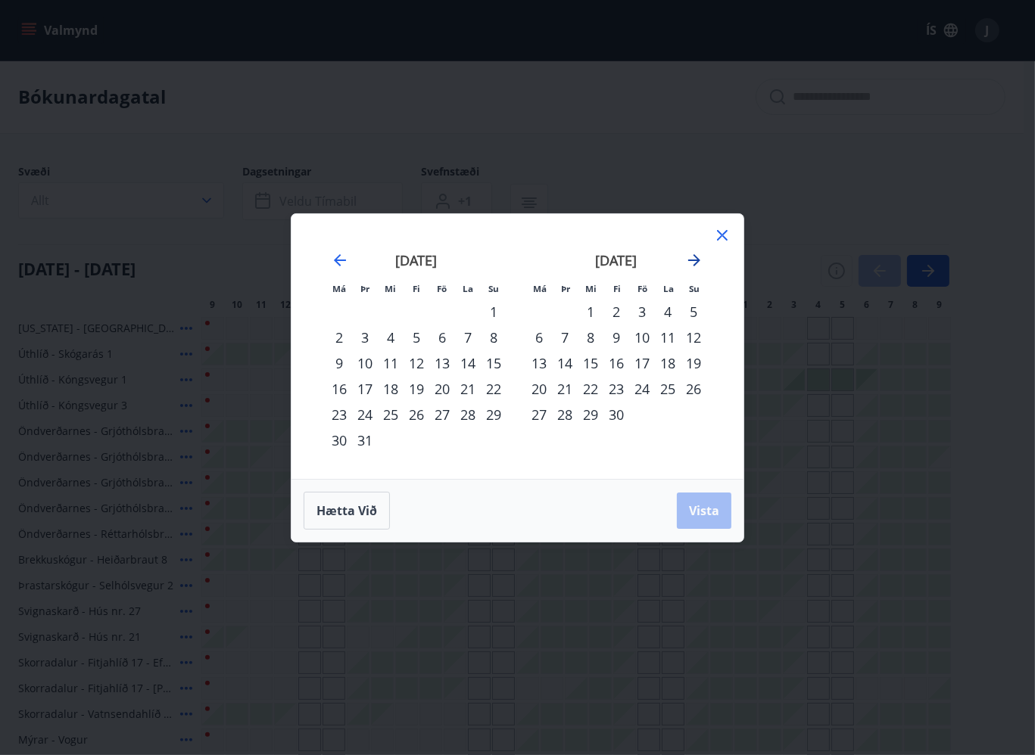
click at [693, 259] on icon "Move forward to switch to the next month." at bounding box center [694, 260] width 18 height 18
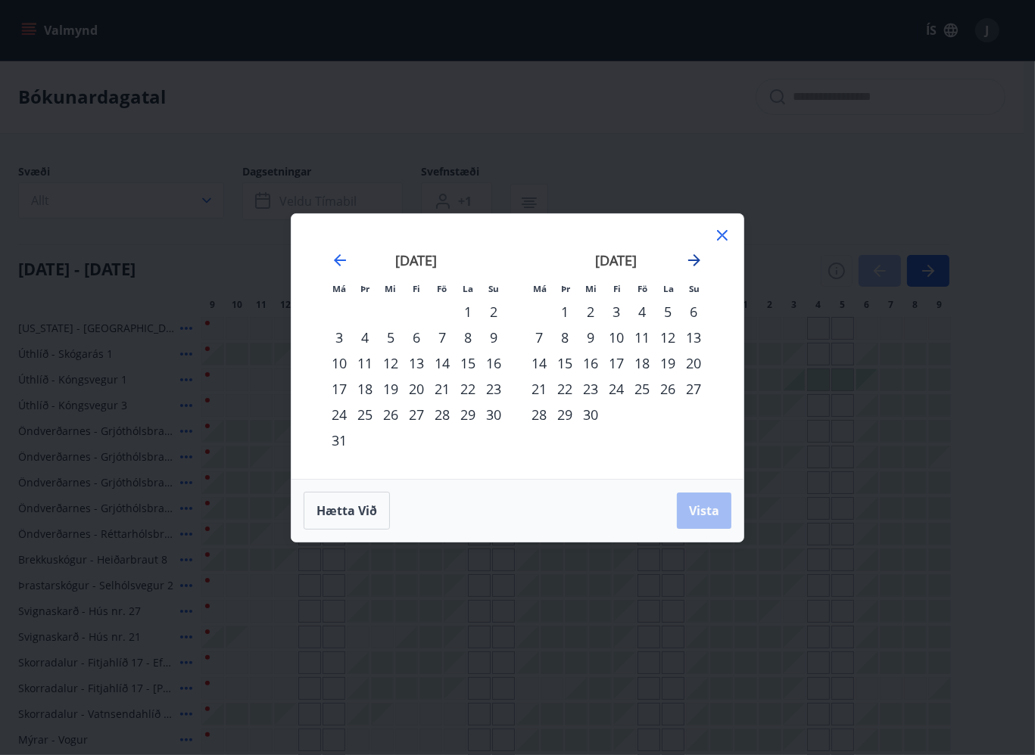
click at [693, 259] on icon "Move forward to switch to the next month." at bounding box center [694, 260] width 18 height 18
click at [341, 416] on div "23" at bounding box center [339, 415] width 26 height 26
click at [539, 337] on div "7" at bounding box center [539, 338] width 26 height 26
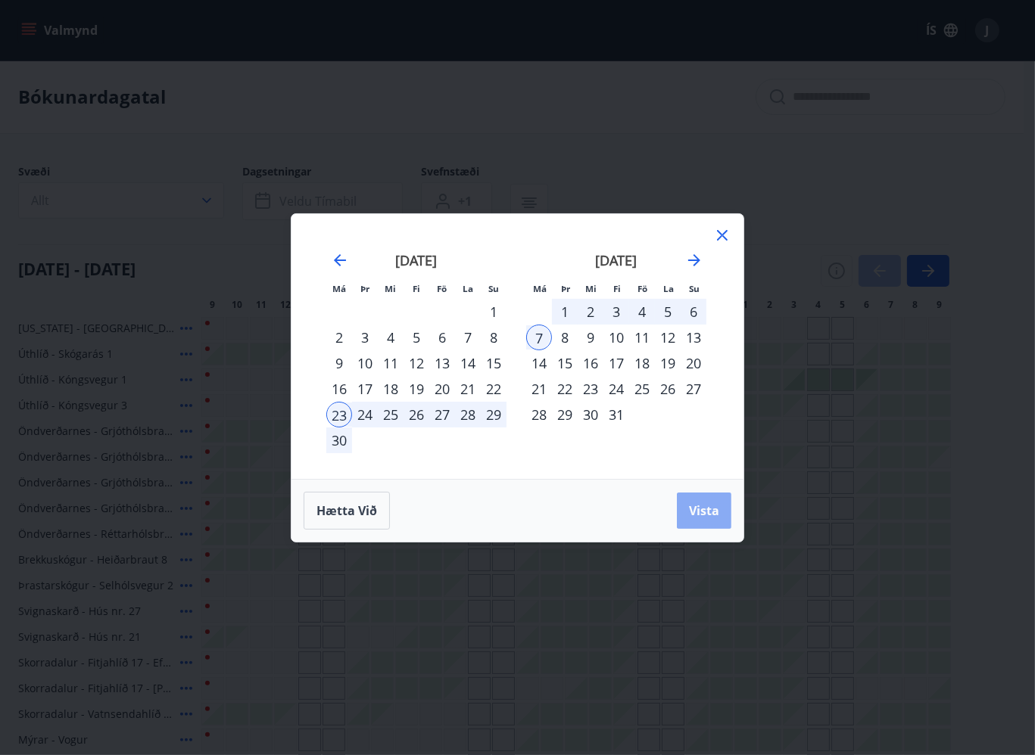
click at [694, 500] on button "Vista" at bounding box center [704, 511] width 54 height 36
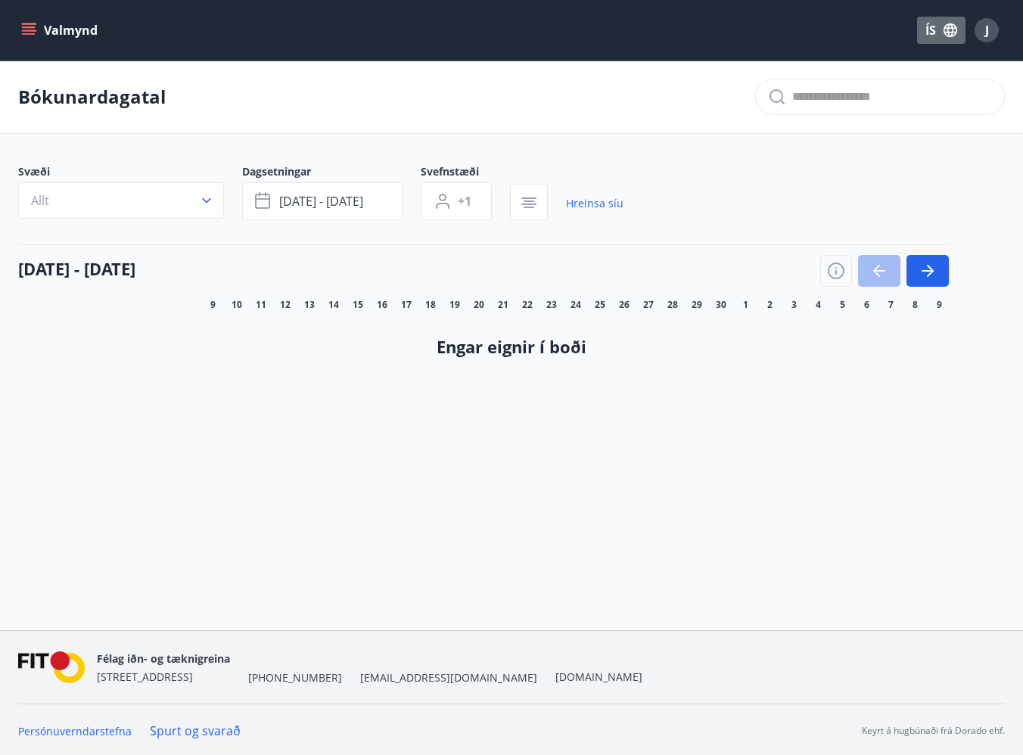
click at [932, 28] on button "ÍS" at bounding box center [941, 30] width 48 height 27
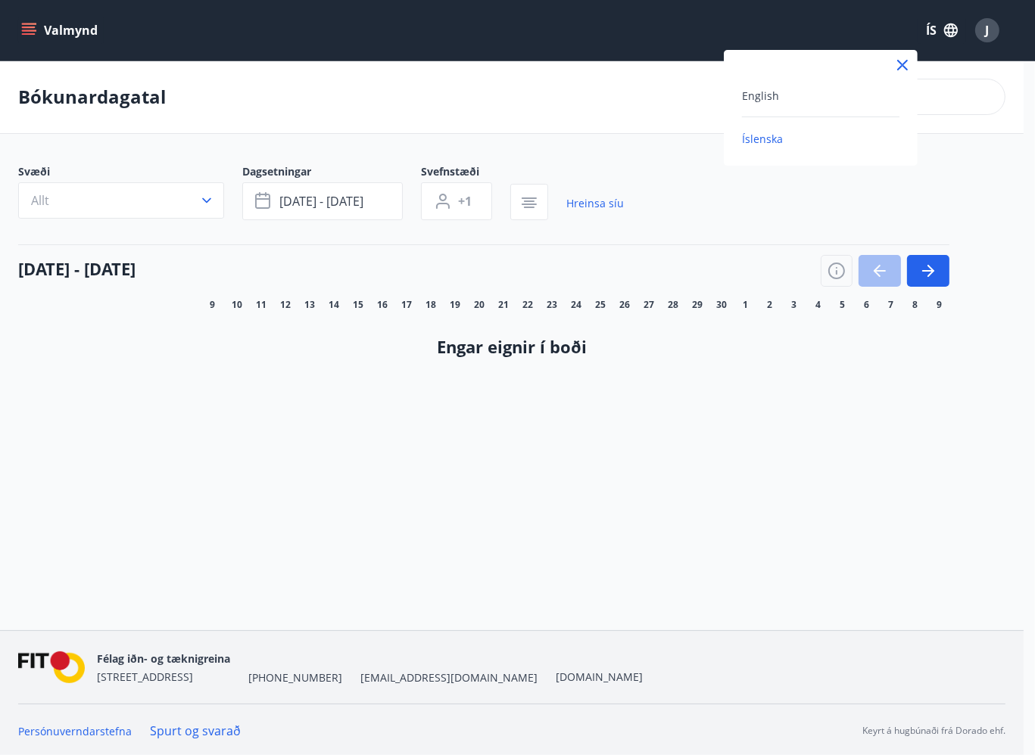
click at [932, 29] on div at bounding box center [517, 377] width 1035 height 755
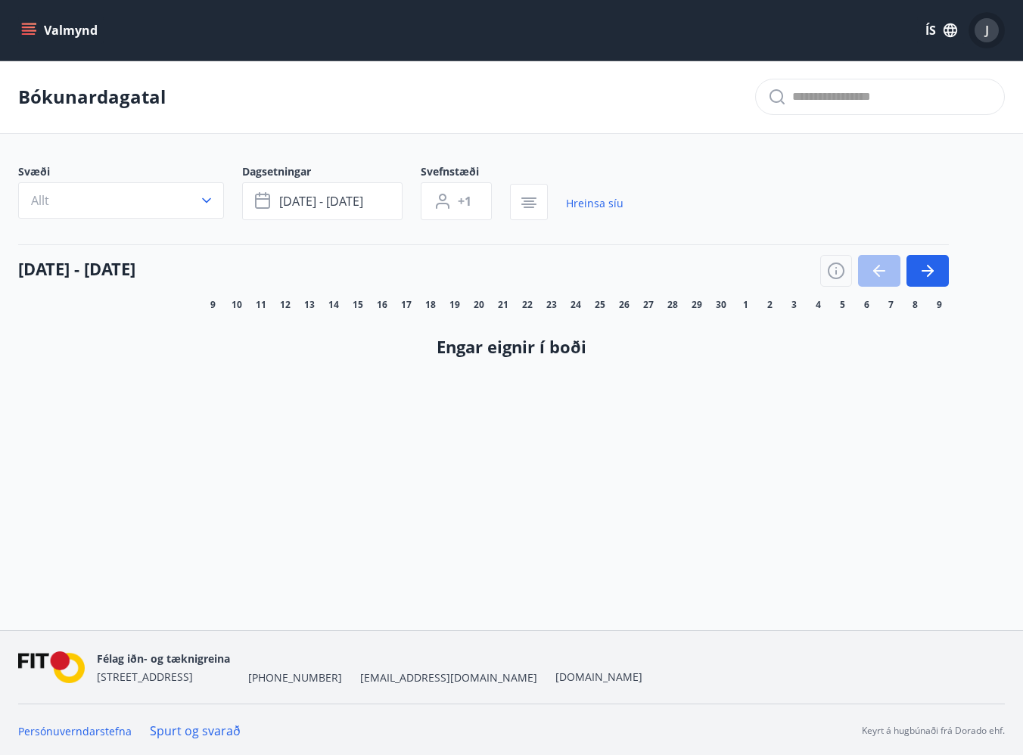
click at [994, 26] on div "J" at bounding box center [987, 30] width 24 height 24
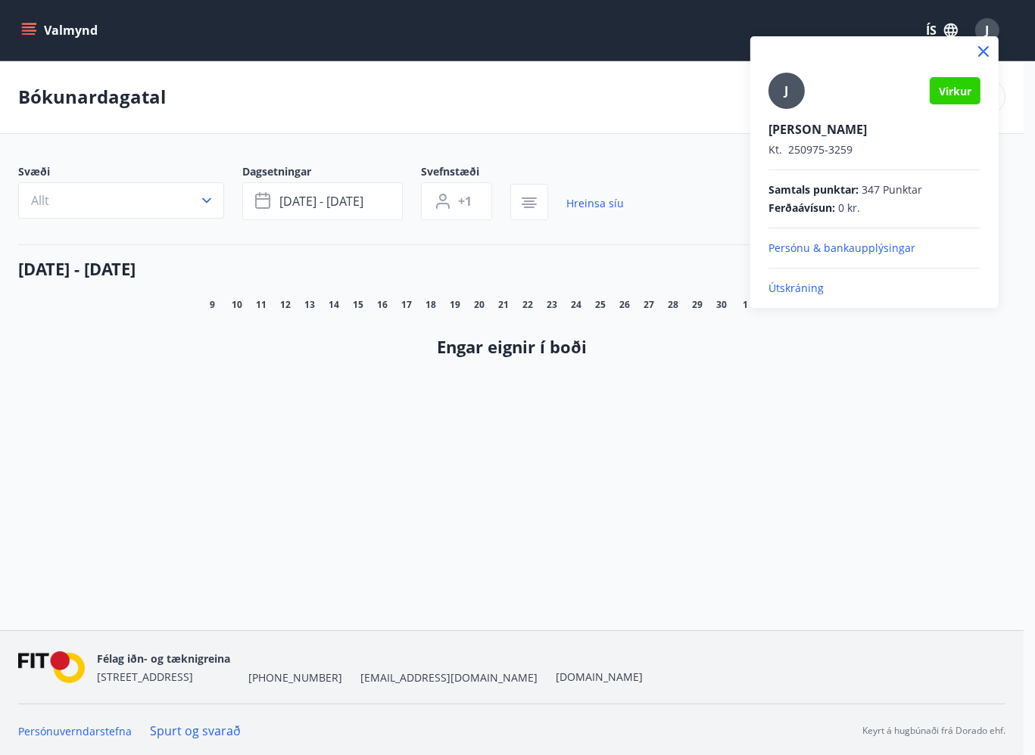
click at [805, 289] on p "Útskráning" at bounding box center [874, 288] width 212 height 15
